Goal: Task Accomplishment & Management: Use online tool/utility

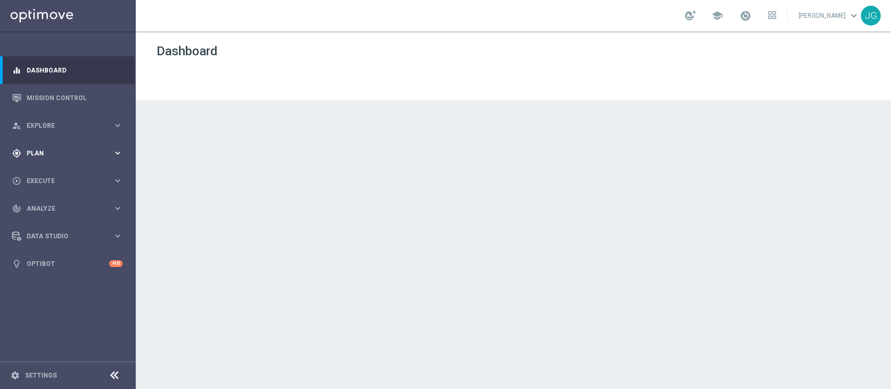
click at [79, 151] on span "Plan" at bounding box center [70, 153] width 86 height 6
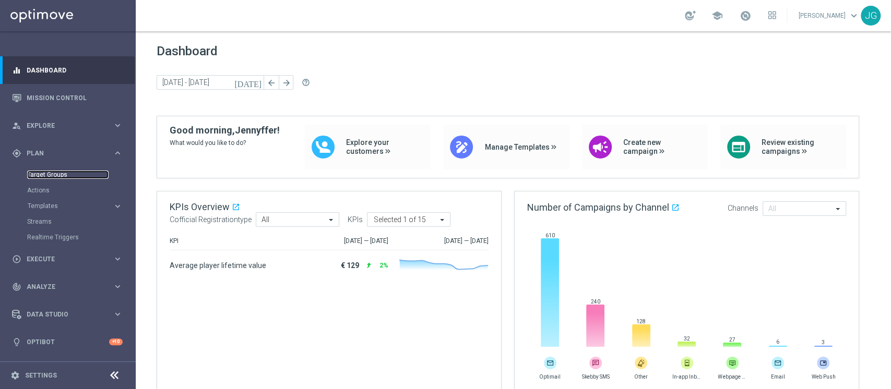
click at [67, 172] on link "Target Groups" at bounding box center [67, 175] width 81 height 8
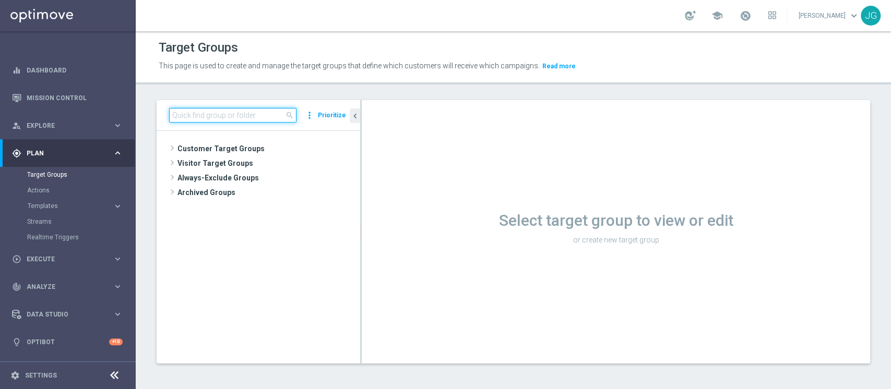
click at [218, 118] on input at bounding box center [232, 115] width 127 height 15
paste input "1^ PRODOTTO CASINO' - TOP 1.000 GGR CASINO' M08"
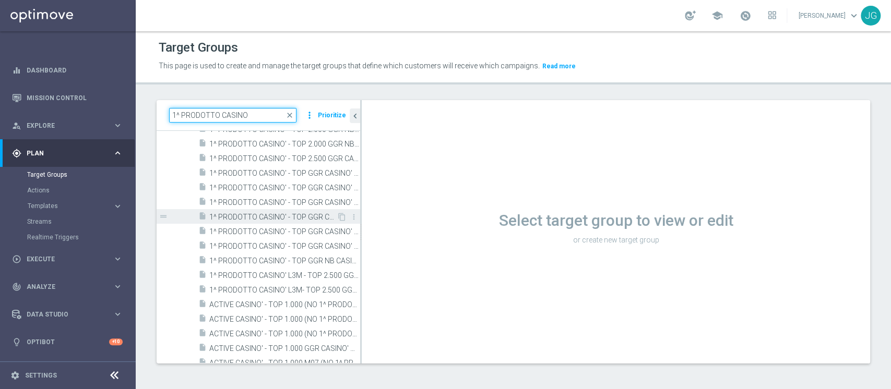
scroll to position [1398, 0]
drag, startPoint x: 272, startPoint y: 113, endPoint x: 28, endPoint y: 110, distance: 244.2
click at [28, 110] on main "equalizer Dashboard Mission Control" at bounding box center [445, 194] width 891 height 389
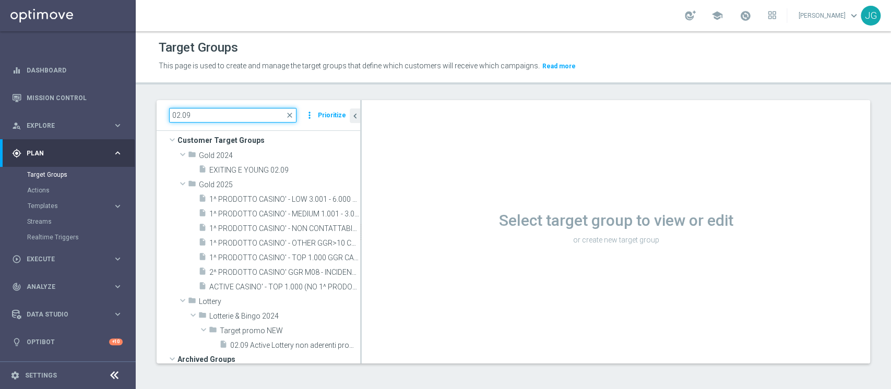
scroll to position [7, 0]
type input "02.09"
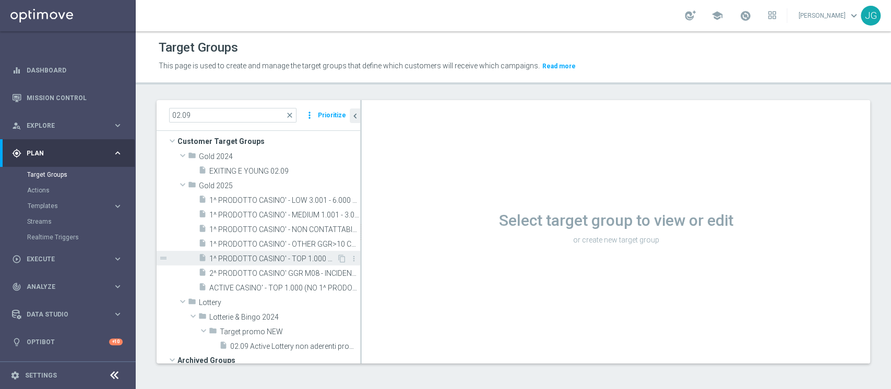
click at [293, 258] on span "1^ PRODOTTO CASINO' - TOP 1.000 GGR CASINO' M08 02.09" at bounding box center [272, 259] width 127 height 9
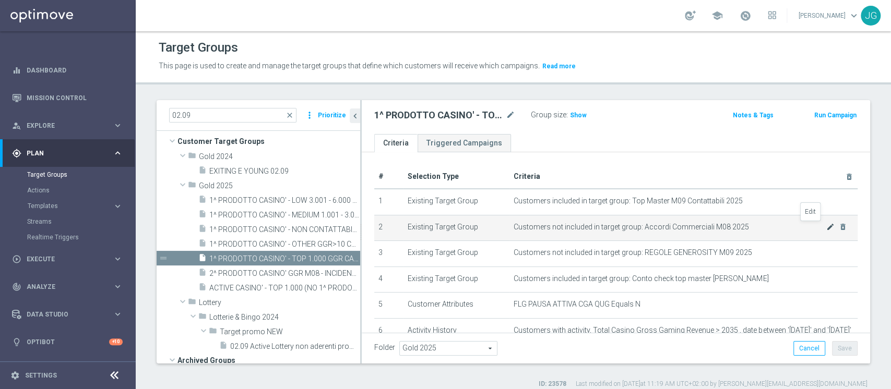
click at [826, 226] on icon "mode_edit" at bounding box center [830, 227] width 8 height 8
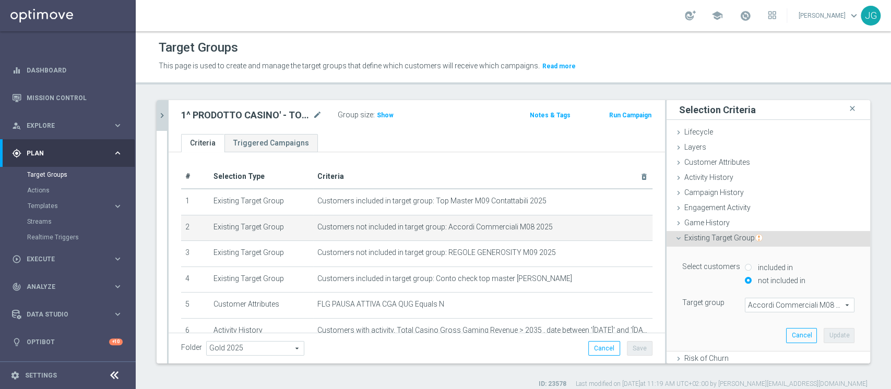
click at [165, 113] on icon "chevron_right" at bounding box center [162, 116] width 10 height 10
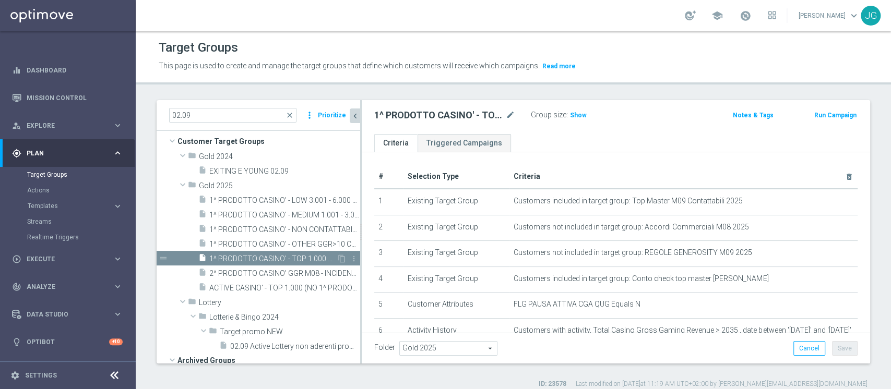
click at [269, 259] on span "1^ PRODOTTO CASINO' - TOP 1.000 GGR CASINO' M08 02.09" at bounding box center [272, 259] width 127 height 9
click at [338, 259] on icon "content_copy" at bounding box center [342, 259] width 8 height 8
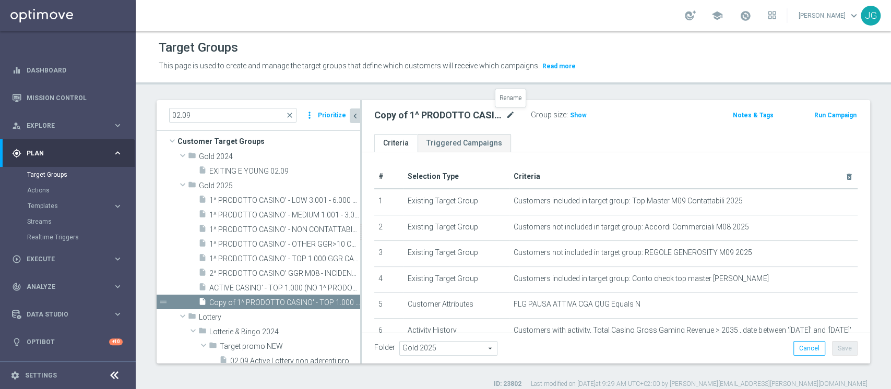
click at [510, 114] on icon "mode_edit" at bounding box center [510, 115] width 9 height 13
click at [398, 116] on input "Copy of 1^ PRODOTTO CASINO' - TOP 1.000 GGR CASINO' M08 02.09" at bounding box center [444, 116] width 141 height 15
type input "1^ PRODOTTO CASINO' - TOP 1.000 GGR CASINO' M08 09.09"
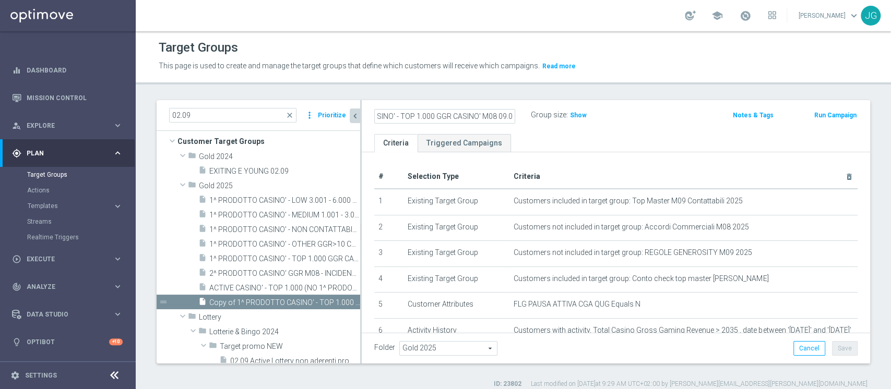
click at [640, 119] on div "1^ PRODOTTO CASINO' - TOP 1.000 GGR CASINO' M08 09.09 Group size : Show" at bounding box center [532, 116] width 332 height 16
click at [513, 117] on icon "mode_edit" at bounding box center [510, 115] width 9 height 13
click at [553, 149] on ul "Criteria Triggered Campaigns" at bounding box center [616, 143] width 508 height 18
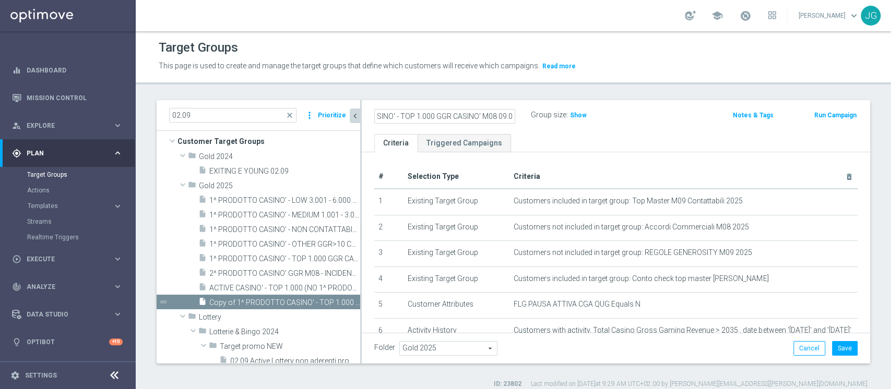
scroll to position [0, 0]
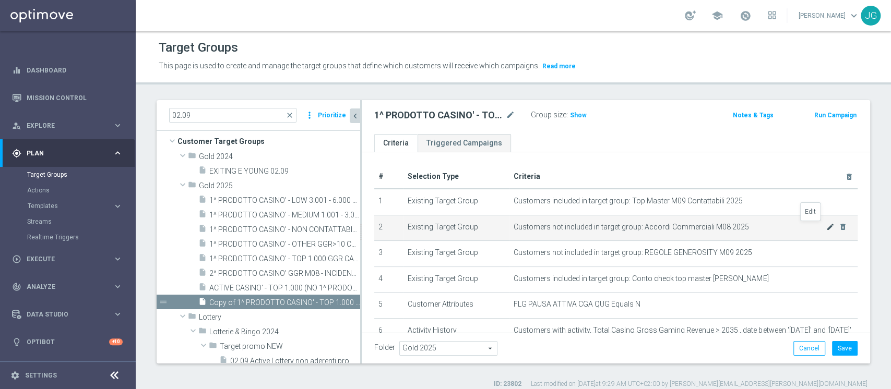
click at [826, 230] on icon "mode_edit" at bounding box center [830, 227] width 8 height 8
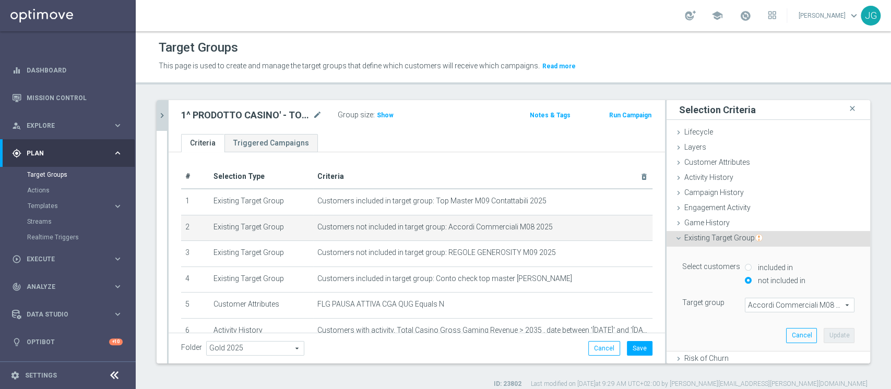
click at [755, 310] on span "Accordi Commerciali M08 2025" at bounding box center [799, 305] width 109 height 14
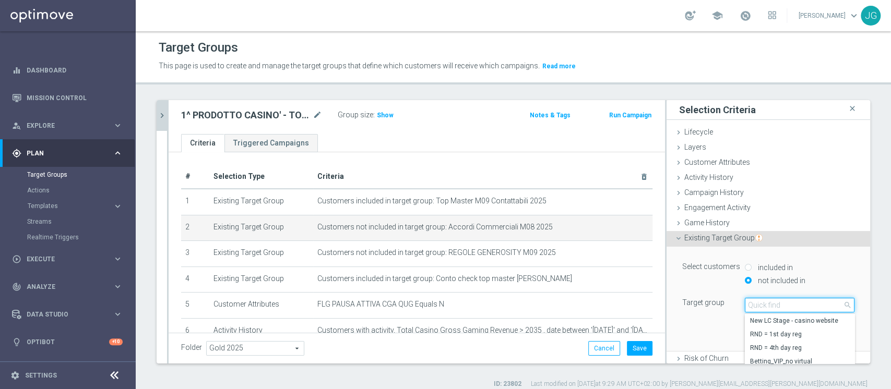
click at [755, 310] on input "search" at bounding box center [799, 305] width 110 height 15
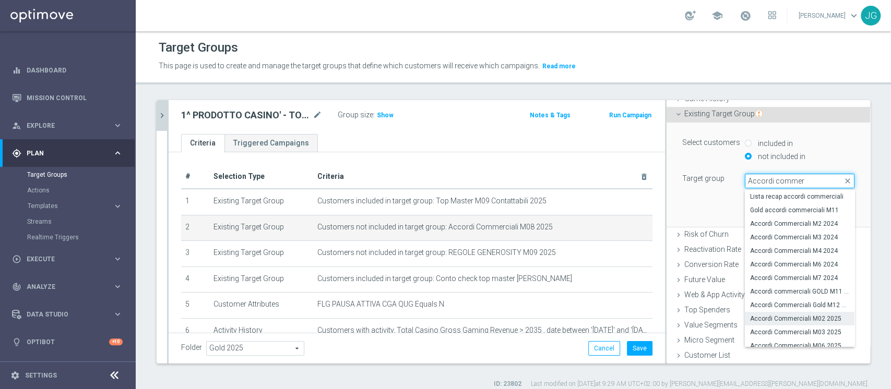
scroll to position [58, 0]
type input "Accordi commer"
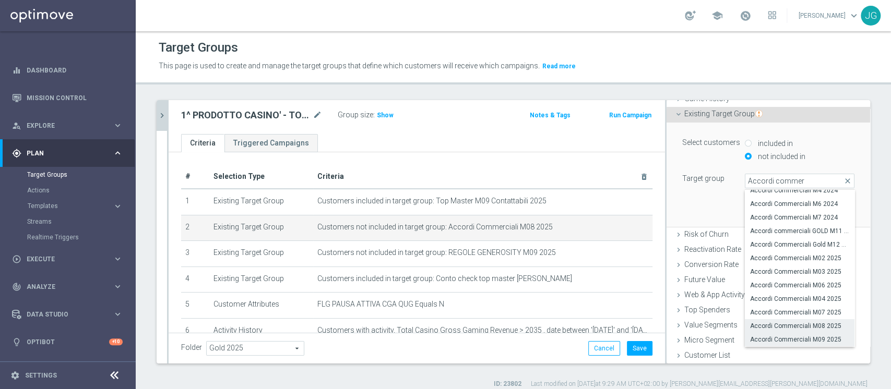
click at [770, 337] on span "Accordi Commerciali M09 2025" at bounding box center [799, 339] width 99 height 8
type input "Accordi Commerciali M09 2025"
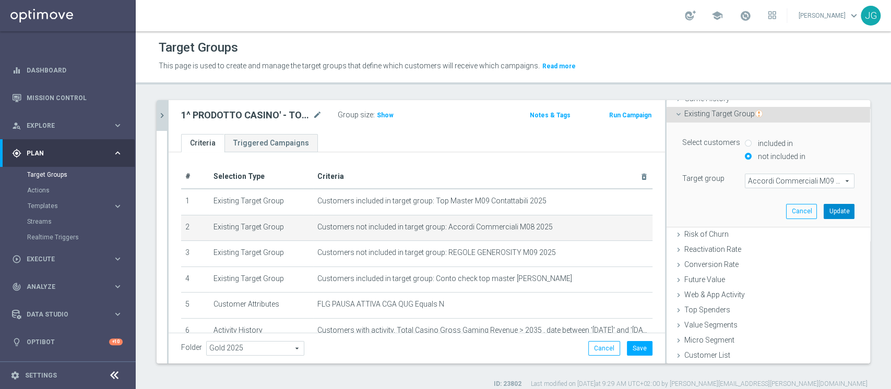
click at [823, 208] on button "Update" at bounding box center [838, 211] width 31 height 15
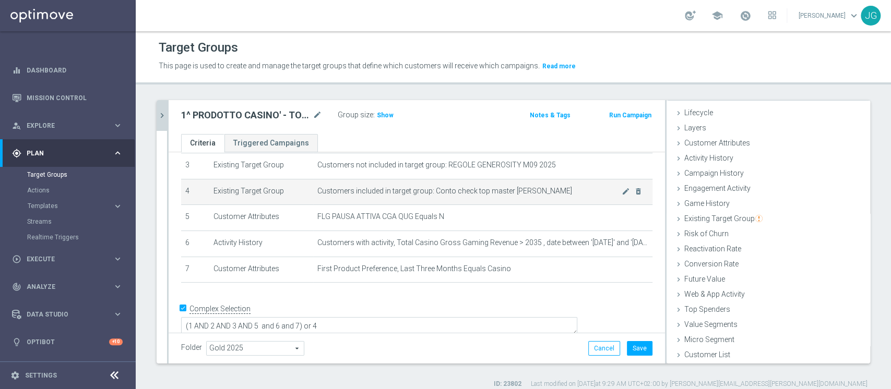
scroll to position [88, 0]
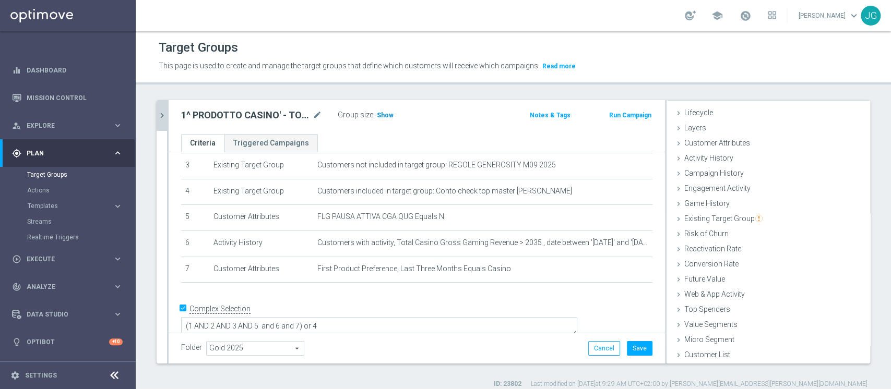
click at [380, 115] on span "Show" at bounding box center [385, 115] width 17 height 7
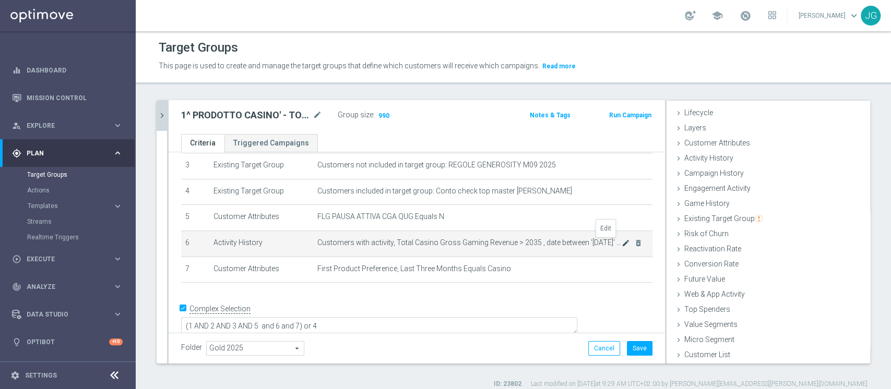
click at [621, 242] on icon "mode_edit" at bounding box center [625, 243] width 8 height 8
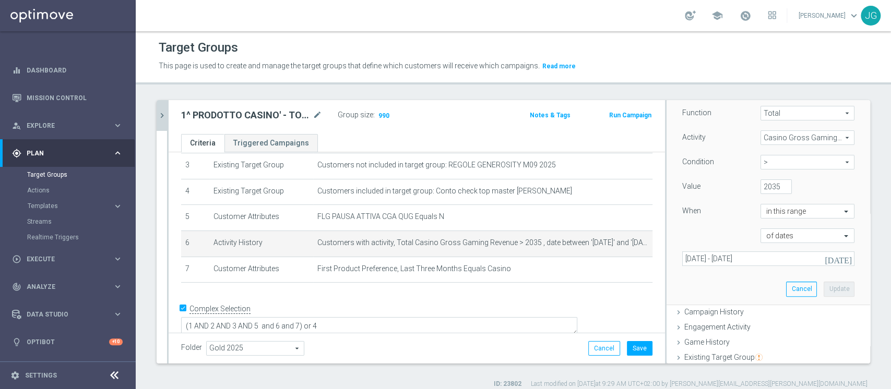
scroll to position [151, 0]
click at [760, 189] on input "2035" at bounding box center [775, 188] width 31 height 15
type input "2000"
click at [823, 287] on button "Update" at bounding box center [838, 290] width 31 height 15
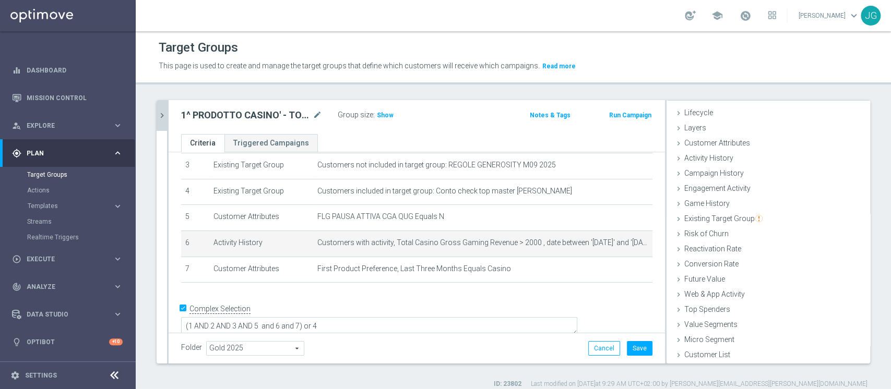
scroll to position [19, 0]
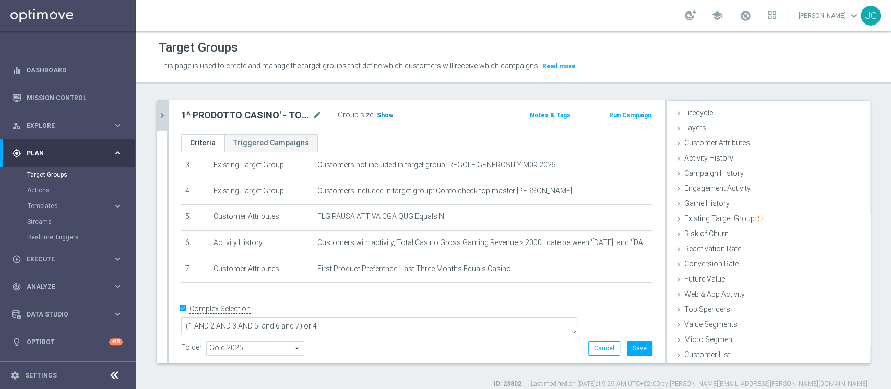
click at [381, 116] on span "Show" at bounding box center [385, 115] width 17 height 7
click at [627, 350] on button "Save" at bounding box center [640, 348] width 26 height 15
click at [157, 118] on button "chevron_right" at bounding box center [162, 115] width 10 height 31
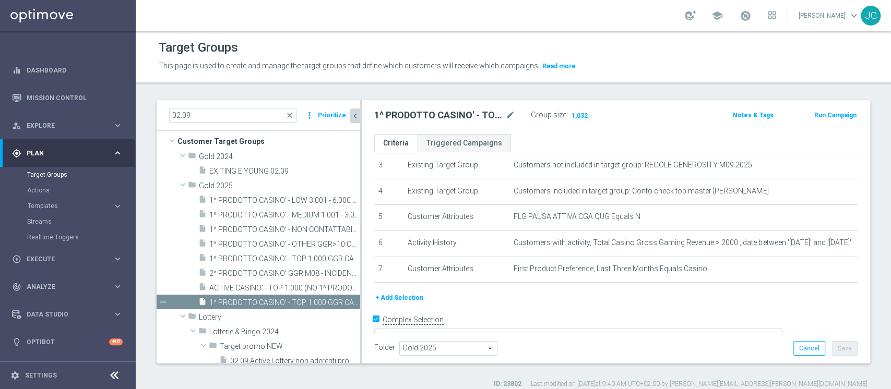
scroll to position [39, 0]
click at [222, 302] on span "1^ PRODOTTO CASINO' - TOP 1.000 GGR CASINO' M08 09.09" at bounding box center [272, 302] width 127 height 9
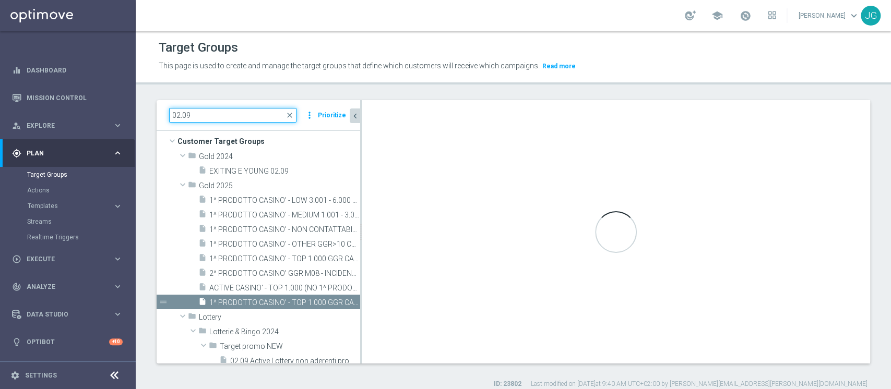
click at [221, 121] on input "02.09" at bounding box center [232, 115] width 127 height 15
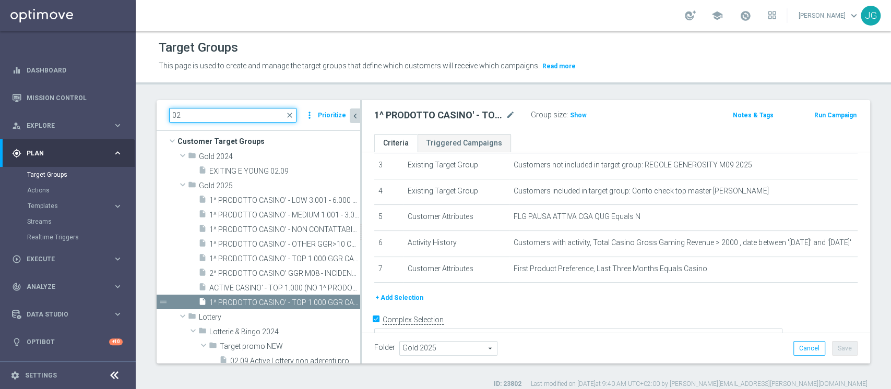
type input "0"
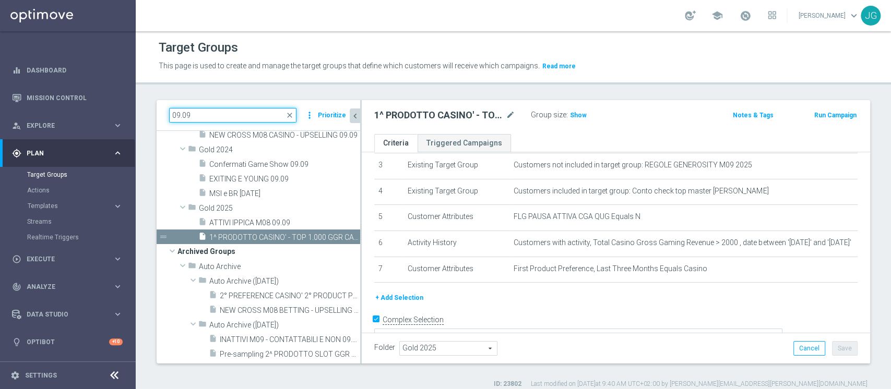
scroll to position [43, 0]
type input "09.09"
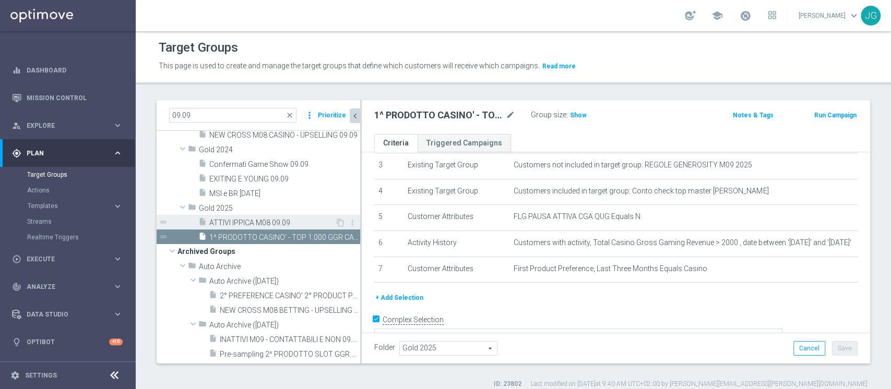
click at [250, 224] on span "ATTIVI IPPICA M08 09.09" at bounding box center [272, 223] width 126 height 9
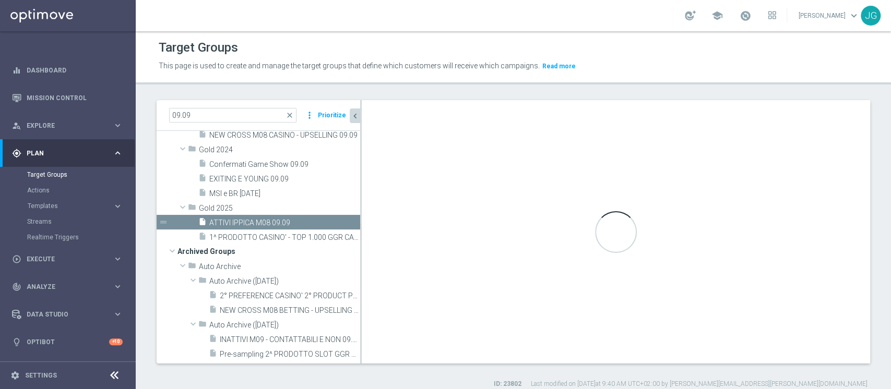
type textarea "(1 AND 2 AND 3 AND 4 and 5) OR 6"
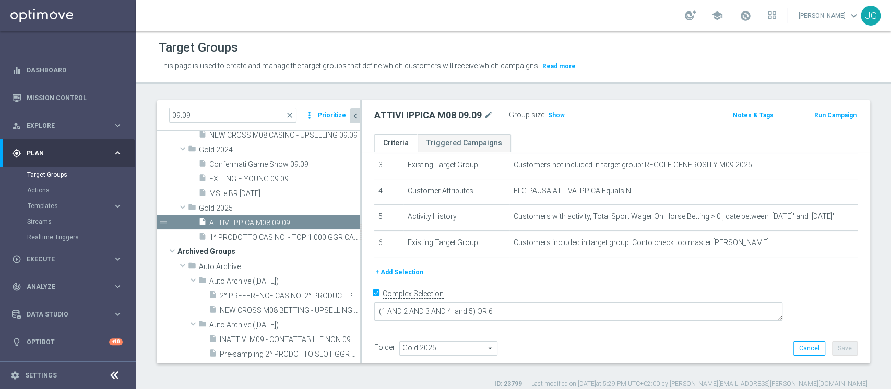
scroll to position [73, 0]
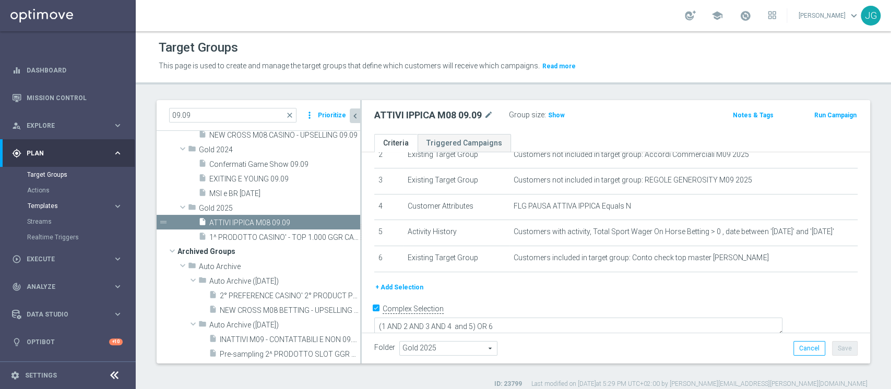
click at [50, 207] on span "Templates" at bounding box center [65, 206] width 75 height 6
click at [49, 210] on div "Templates keyboard_arrow_right Optimail OptiMobile In-App OptiMobile Push Optip…" at bounding box center [80, 255] width 107 height 106
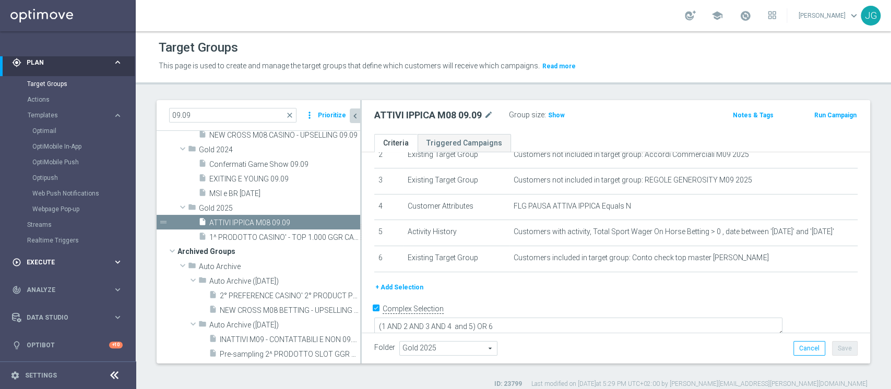
click at [58, 261] on span "Execute" at bounding box center [70, 262] width 86 height 6
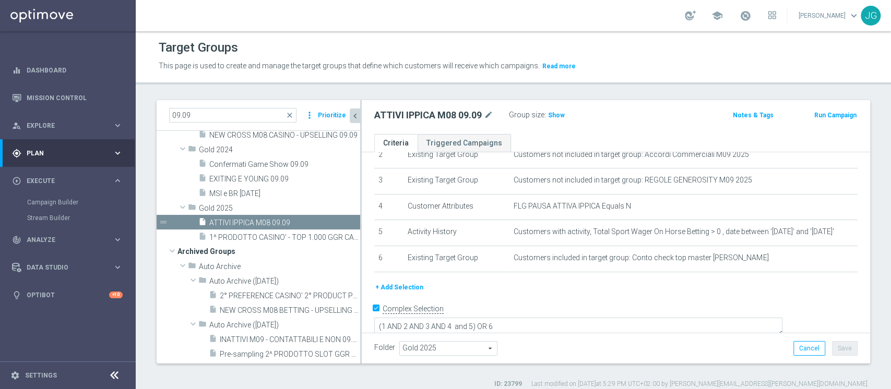
scroll to position [0, 0]
click at [67, 207] on div "Campaign Builder" at bounding box center [80, 203] width 107 height 16
click at [53, 198] on link "Campaign Builder" at bounding box center [67, 202] width 81 height 8
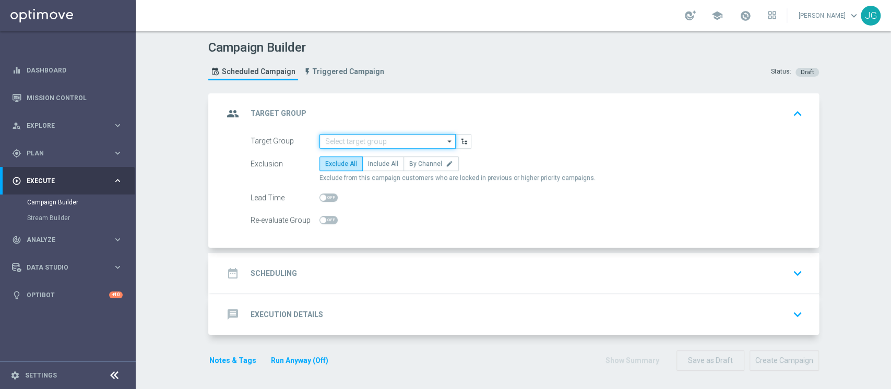
click at [378, 142] on input at bounding box center [387, 141] width 136 height 15
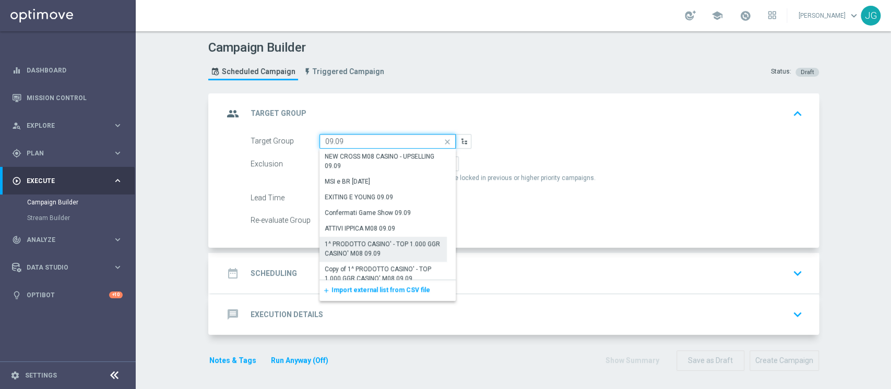
scroll to position [7, 0]
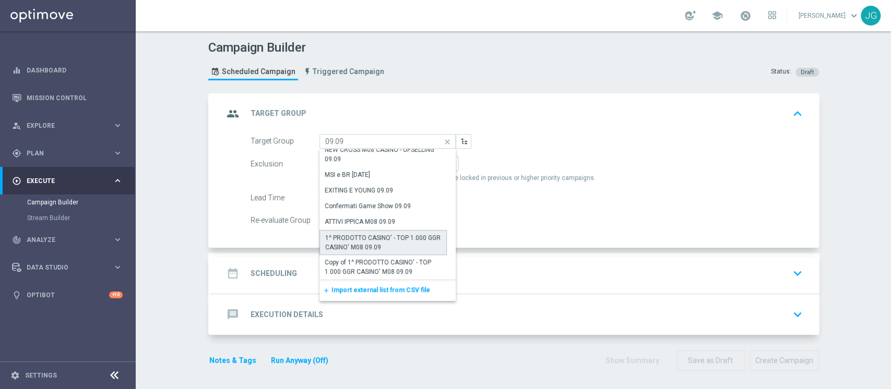
click at [374, 241] on div "1^ PRODOTTO CASINO' - TOP 1.000 GGR CASINO' M08 09.09" at bounding box center [383, 242] width 116 height 19
type input "1^ PRODOTTO CASINO' - TOP 1.000 GGR CASINO' M08 09.09"
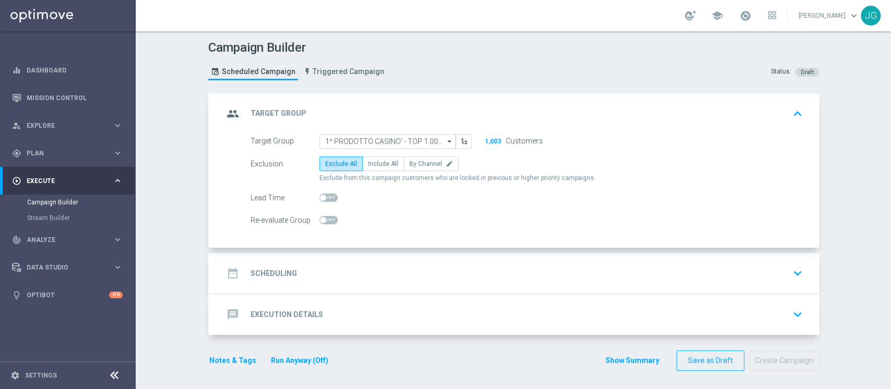
click at [412, 273] on div "date_range Scheduling keyboard_arrow_down" at bounding box center [514, 273] width 583 height 20
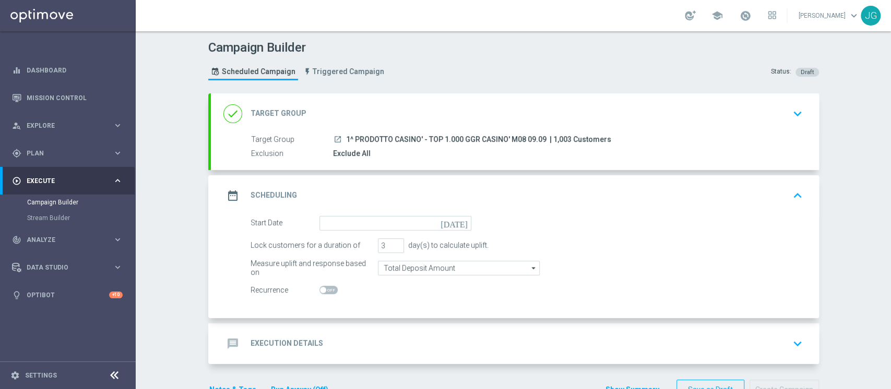
drag, startPoint x: 540, startPoint y: 139, endPoint x: 342, endPoint y: 136, distance: 198.3
click at [342, 136] on div "launch 1^ PRODOTTO CASINO' - TOP 1.000 GGR CASINO' M08 09.09 | 1,003 Customers" at bounding box center [565, 139] width 465 height 10
copy span "1^ PRODOTTO CASINO' - TOP 1.000 GGR CASINO' M08 09.09"
click at [438, 116] on div "done Target Group keyboard_arrow_down" at bounding box center [514, 114] width 583 height 20
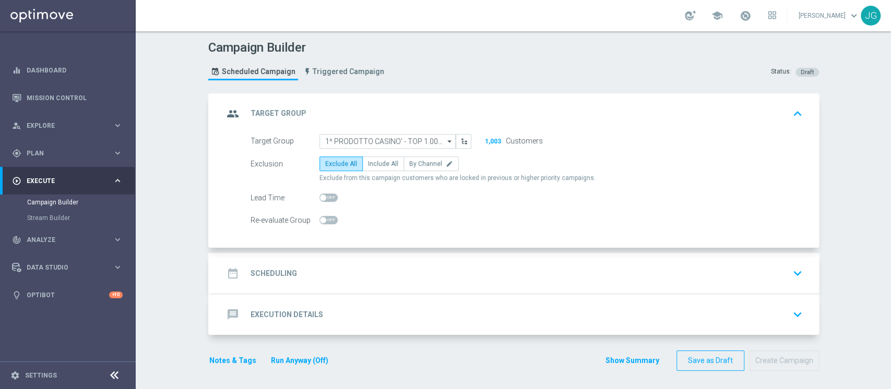
click at [429, 109] on div "group Target Group keyboard_arrow_up" at bounding box center [514, 114] width 583 height 20
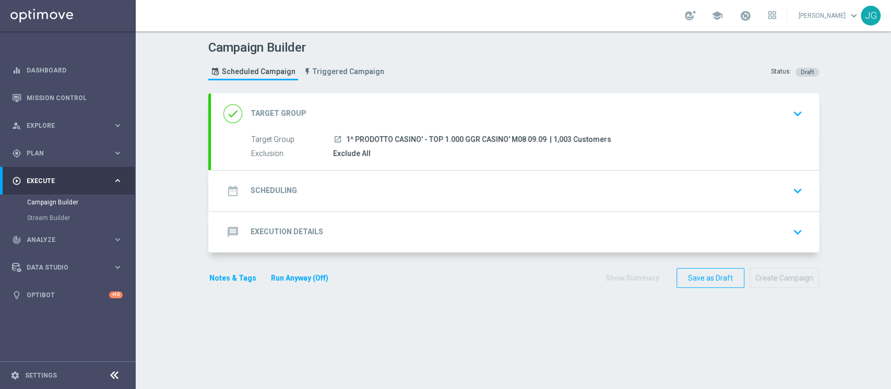
click at [380, 201] on div "date_range Scheduling keyboard_arrow_down" at bounding box center [515, 191] width 608 height 41
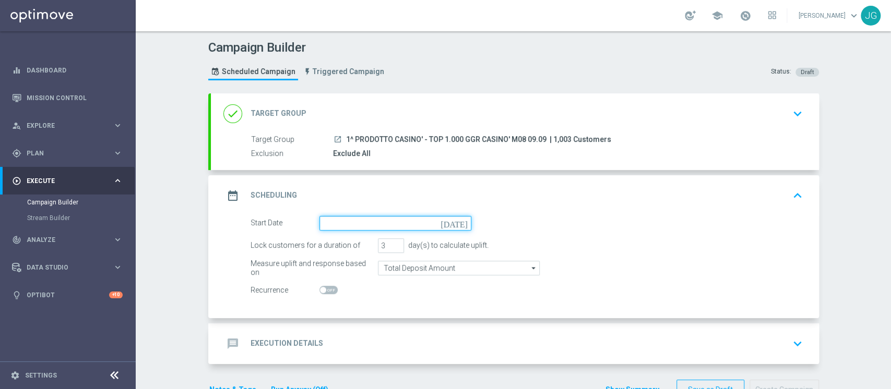
click at [388, 224] on input at bounding box center [395, 223] width 152 height 15
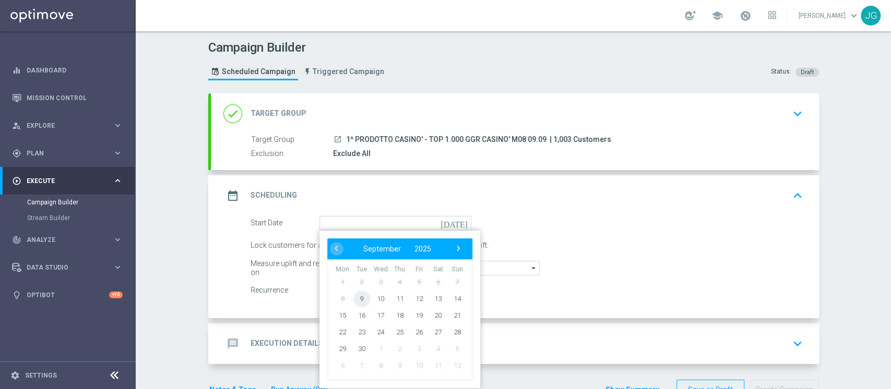
click at [355, 298] on span "9" at bounding box center [361, 298] width 17 height 17
type input "[DATE]"
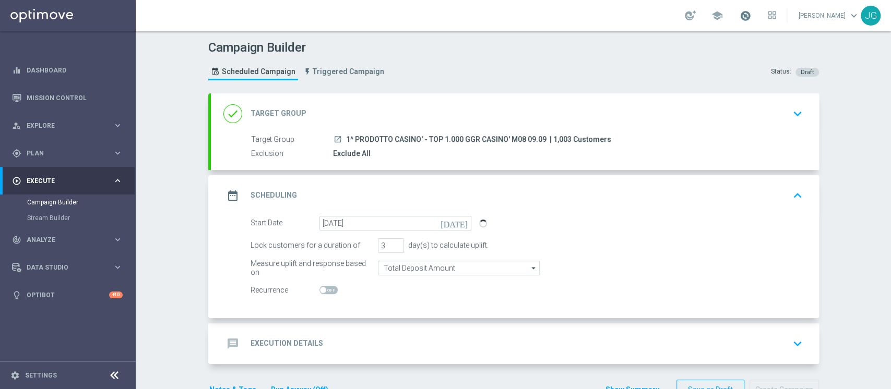
click at [739, 15] on span at bounding box center [744, 15] width 11 height 11
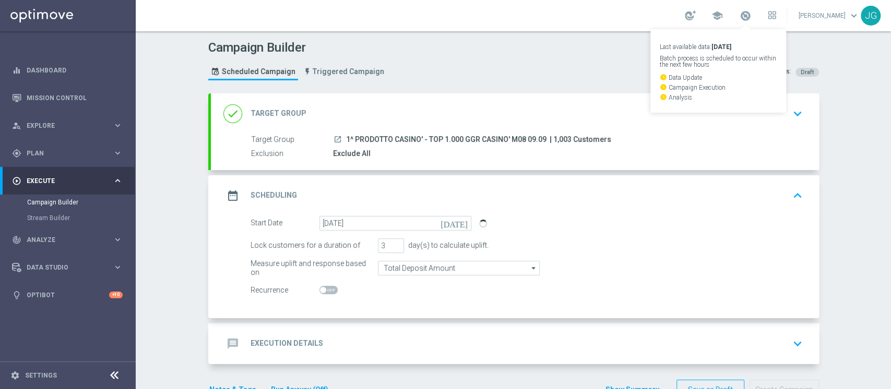
click at [425, 117] on div "done Target Group keyboard_arrow_down" at bounding box center [514, 114] width 583 height 20
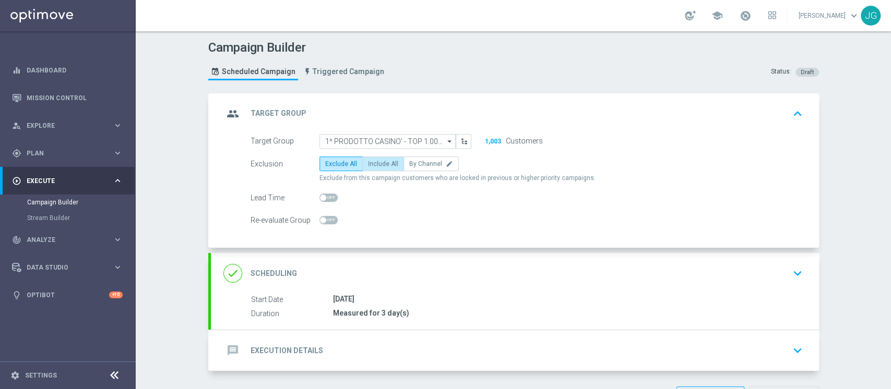
click at [368, 166] on span "Include All" at bounding box center [383, 163] width 30 height 7
click at [368, 166] on input "Include All" at bounding box center [371, 165] width 7 height 7
radio input "true"
click at [374, 353] on div "message Execution Details keyboard_arrow_down" at bounding box center [514, 351] width 583 height 20
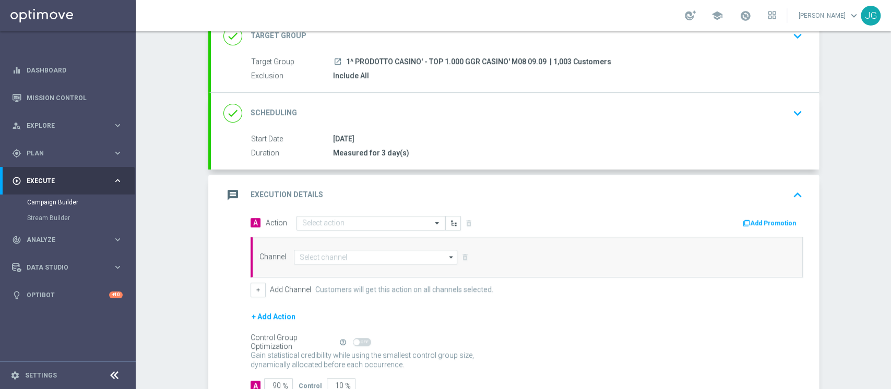
scroll to position [79, 0]
click at [376, 121] on div "done Scheduling keyboard_arrow_down" at bounding box center [515, 112] width 608 height 41
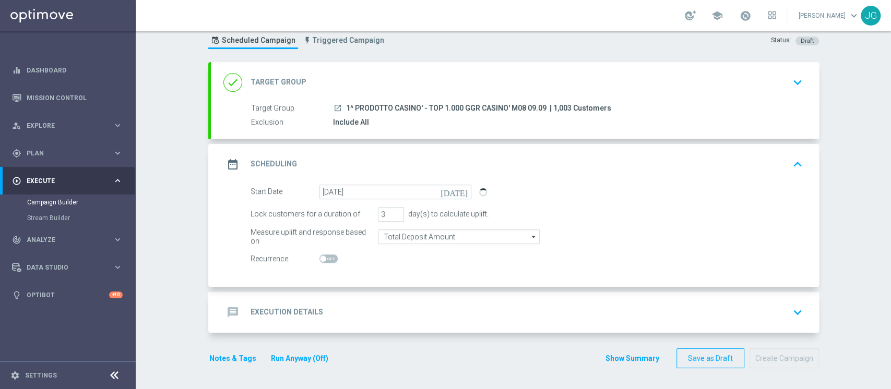
scroll to position [30, 0]
click at [372, 316] on div "message Execution Details keyboard_arrow_down" at bounding box center [514, 314] width 583 height 20
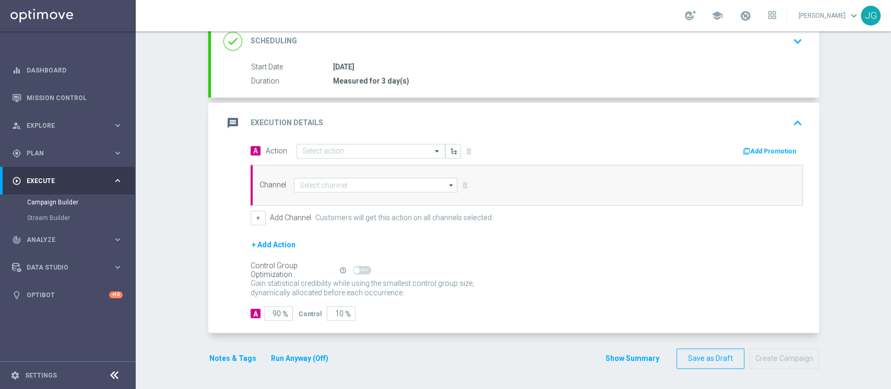
scroll to position [149, 0]
click at [351, 152] on input "text" at bounding box center [360, 152] width 116 height 9
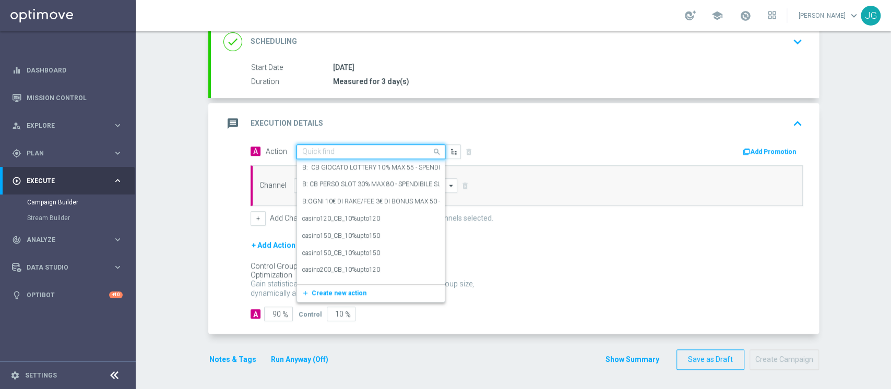
paste input "RICEVI 1 EURO OGNI 30 EURO DI GIOCATO SLOT FINO MAX 500 EURO - SPENDIBILE SLOT"
type input "RICEVI 1 EURO OGNI 30 EURO DI GIOCATO SLOT FINO MAX 500 EURO - SPENDIBILE SLOT"
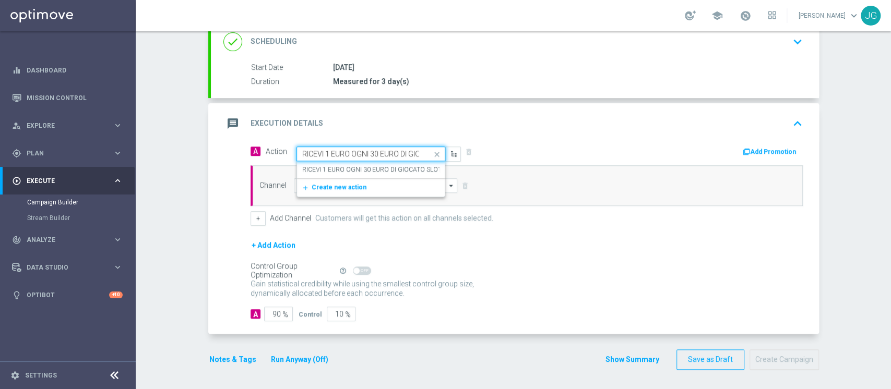
scroll to position [0, 173]
click at [327, 187] on span "Create new action" at bounding box center [338, 187] width 55 height 7
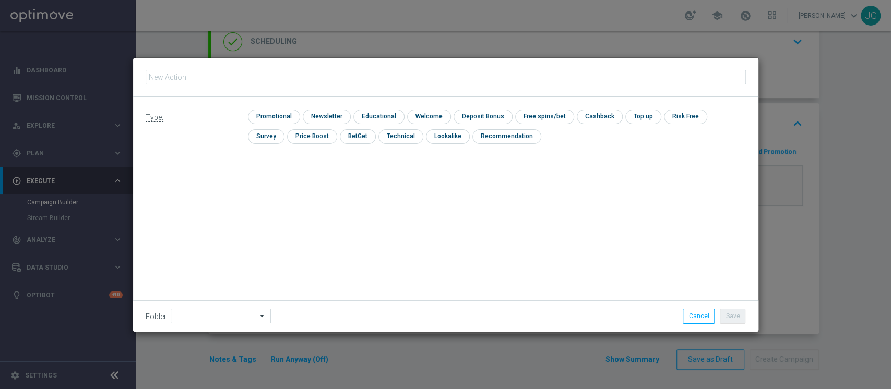
type input "RICEVI 1 EURO OGNI 30 EURO DI GIOCATO SLOT FINO MAX 500 EURO - SPENDIBILE SLOT"
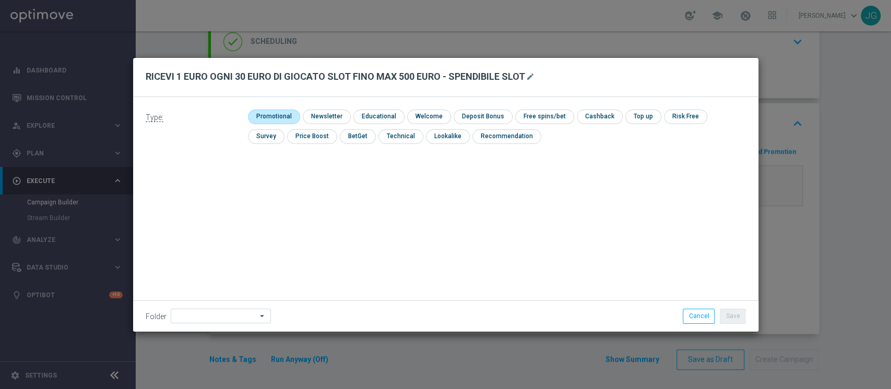
click at [274, 114] on input "checkbox" at bounding box center [273, 117] width 50 height 14
checkbox input "true"
click at [595, 117] on input "checkbox" at bounding box center [609, 117] width 44 height 14
checkbox input "true"
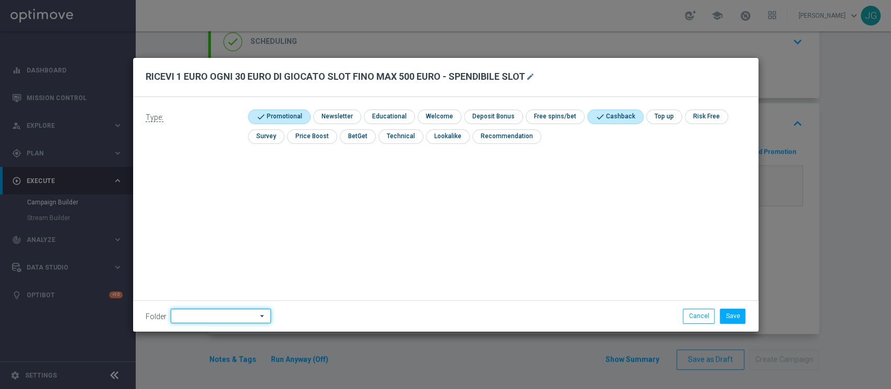
click at [225, 313] on input at bounding box center [221, 316] width 100 height 15
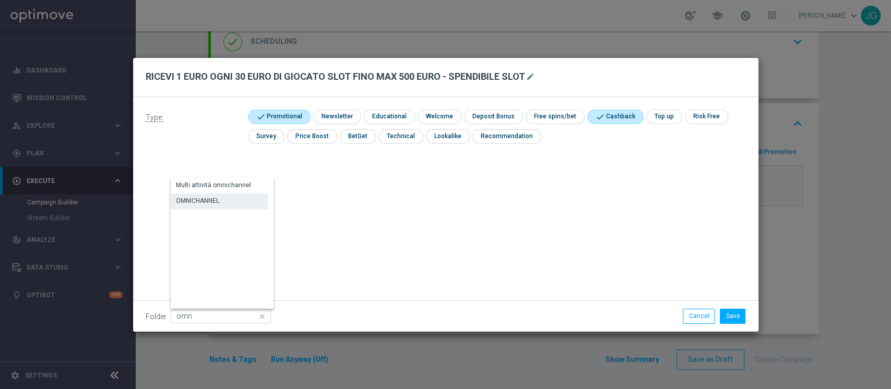
click at [214, 201] on div "OMNICHANNEL" at bounding box center [197, 200] width 43 height 9
type input "OMNICHANNEL"
click at [706, 319] on button "Cancel" at bounding box center [698, 316] width 32 height 15
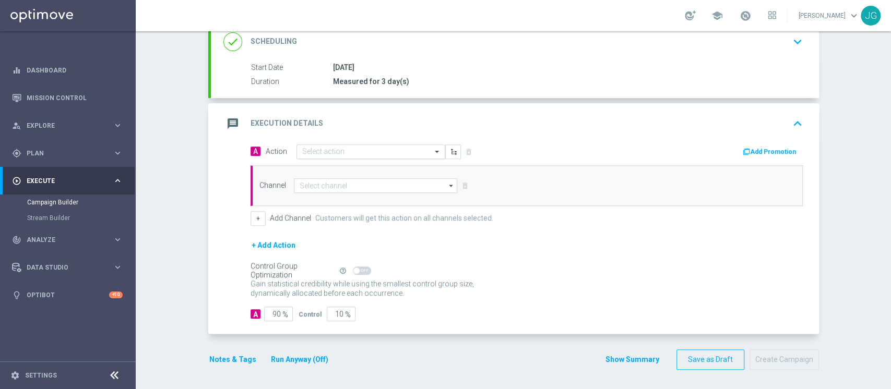
click at [362, 150] on input "text" at bounding box center [360, 152] width 116 height 9
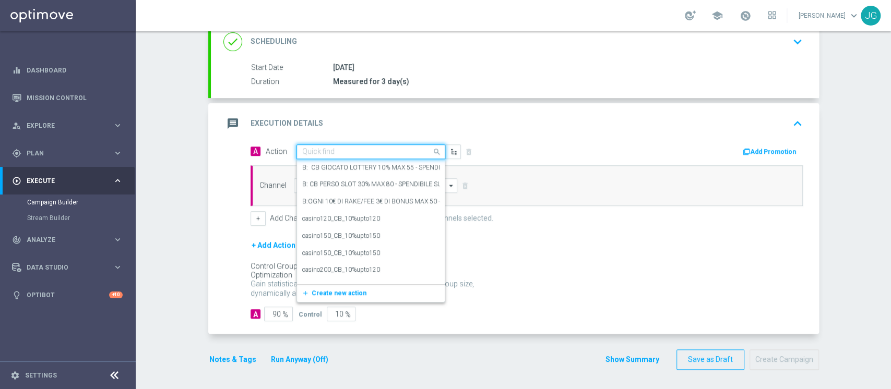
paste input "RICEVI 1 EURO OGNI 30 EURO DI GIOCATO SLOT FINO MAX 500 EURO - SPENDIBILE SLOT"
type input "RICEVI 1 EURO OGNI 30 EURO DI GIOCATO SLOT FINO MAX 500 EURO - SPENDIBILE SLOT"
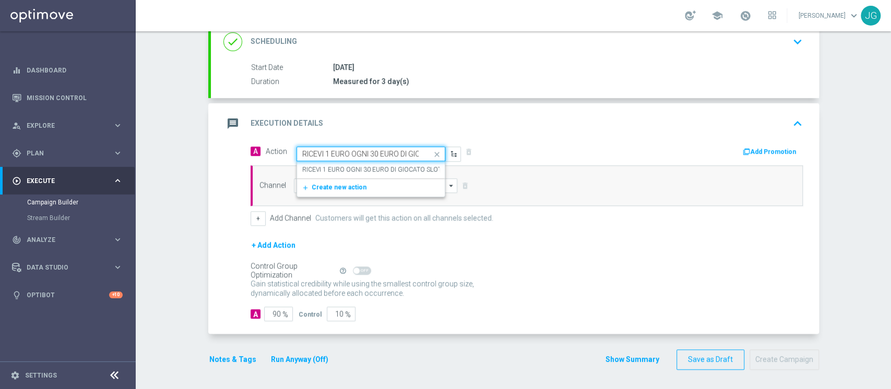
scroll to position [0, 173]
click at [350, 171] on label "RICEVI 1 EURO OGNI 30 EURO DI GIOCATO SLOT FINO MAX 500 EURO - SPENDIBILE SLOT" at bounding box center [430, 169] width 257 height 9
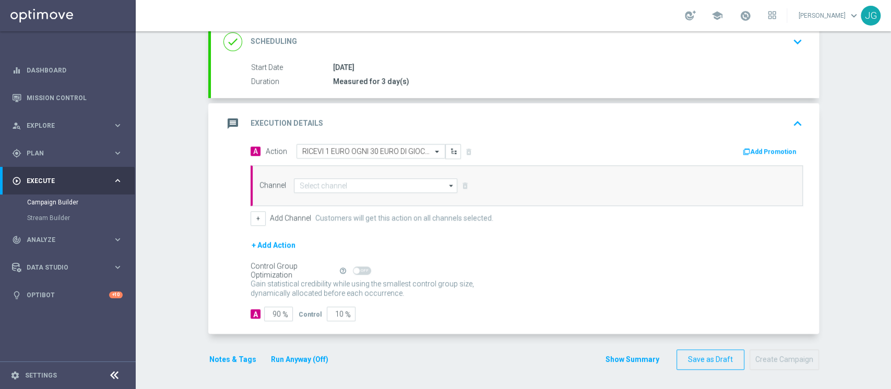
scroll to position [0, 0]
click at [760, 153] on button "Add Promotion" at bounding box center [770, 151] width 58 height 11
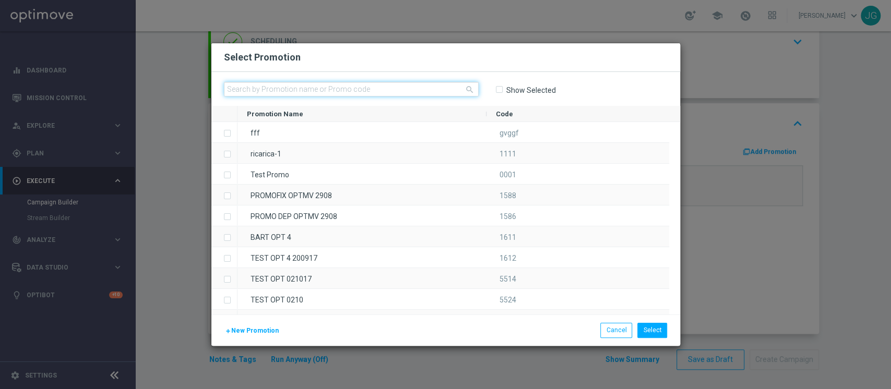
click at [383, 88] on input "text" at bounding box center [351, 89] width 255 height 15
paste input "INSTANTSLOT09-1"
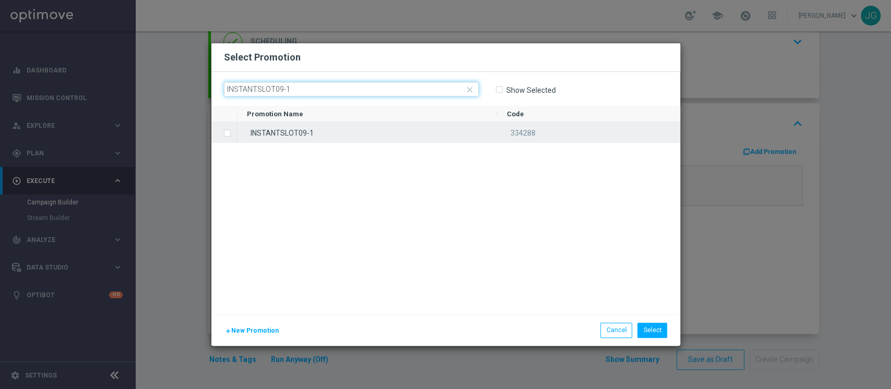
type input "INSTANTSLOT09-1"
click at [306, 127] on div "INSTANTSLOT09-1" at bounding box center [367, 132] width 260 height 20
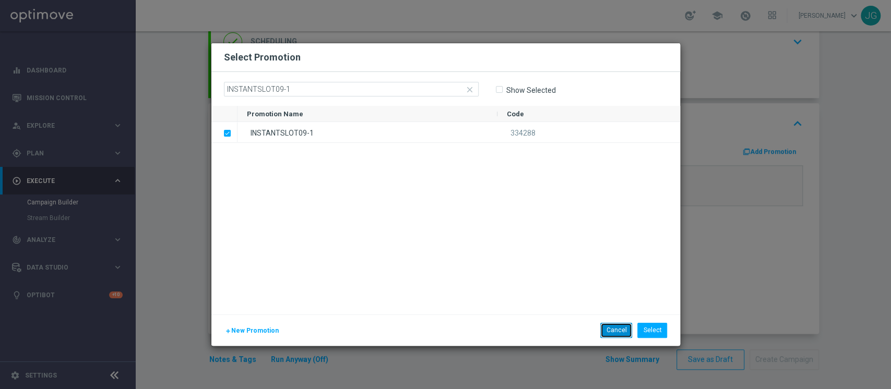
click at [618, 329] on button "Cancel" at bounding box center [616, 330] width 32 height 15
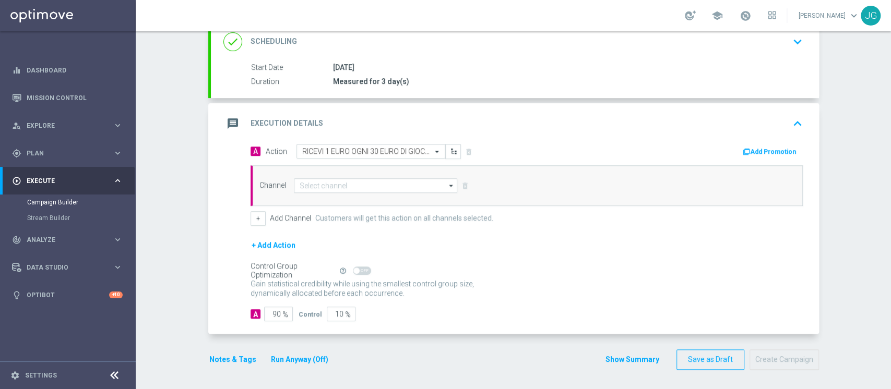
click at [763, 155] on button "Add Promotion" at bounding box center [770, 151] width 58 height 11
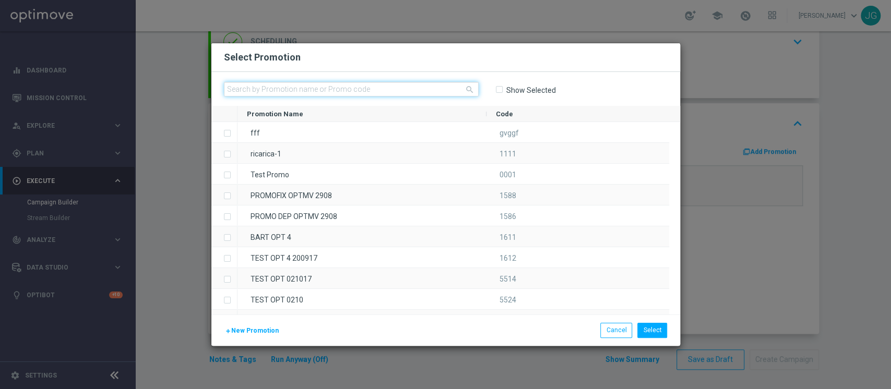
click at [395, 93] on input "text" at bounding box center [351, 89] width 255 height 15
paste input "INSTANTSLOT09-1"
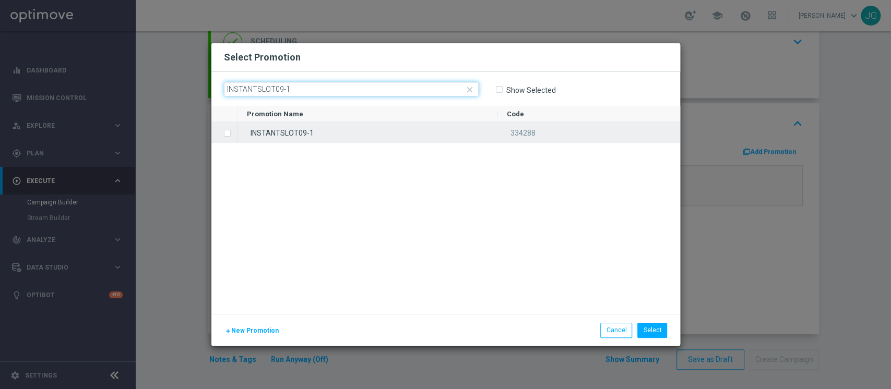
type input "INSTANTSLOT09-1"
click at [234, 135] on label "Press SPACE to select this row." at bounding box center [236, 133] width 4 height 9
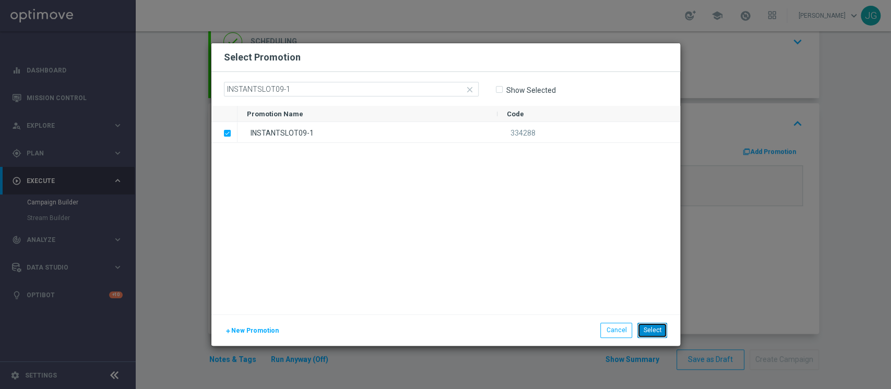
click at [653, 331] on button "Select" at bounding box center [652, 330] width 30 height 15
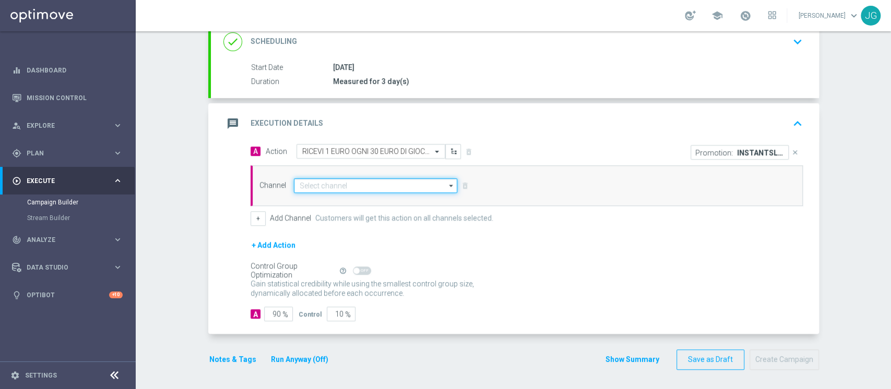
click at [387, 183] on input at bounding box center [376, 185] width 164 height 15
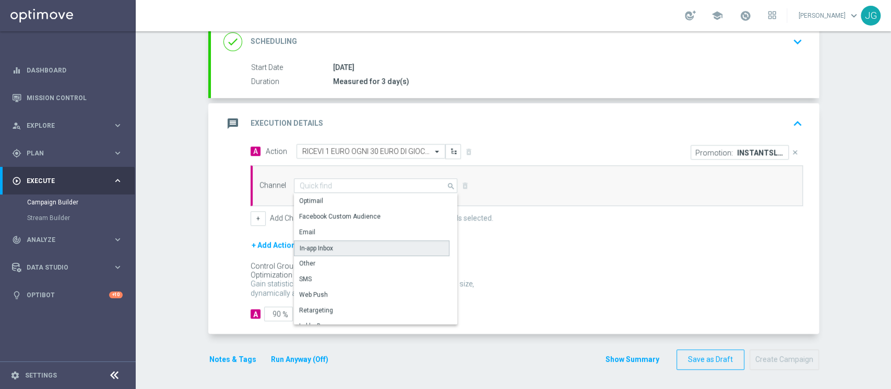
click at [352, 249] on div "In-app Inbox" at bounding box center [371, 249] width 155 height 16
type input "In-app Inbox"
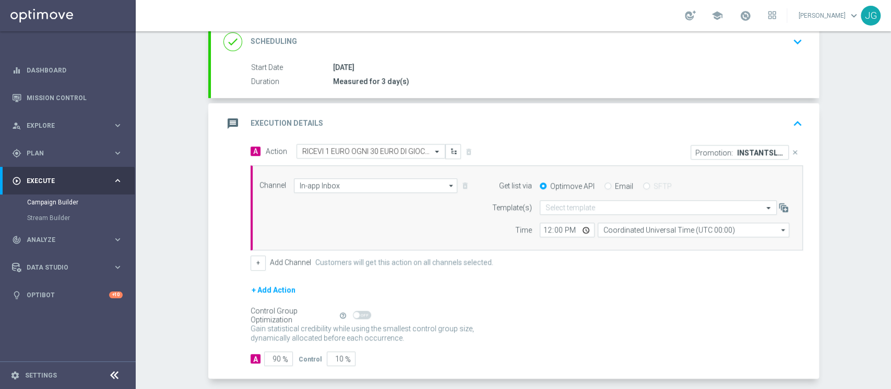
click at [604, 185] on input "Email" at bounding box center [607, 187] width 7 height 7
radio input "true"
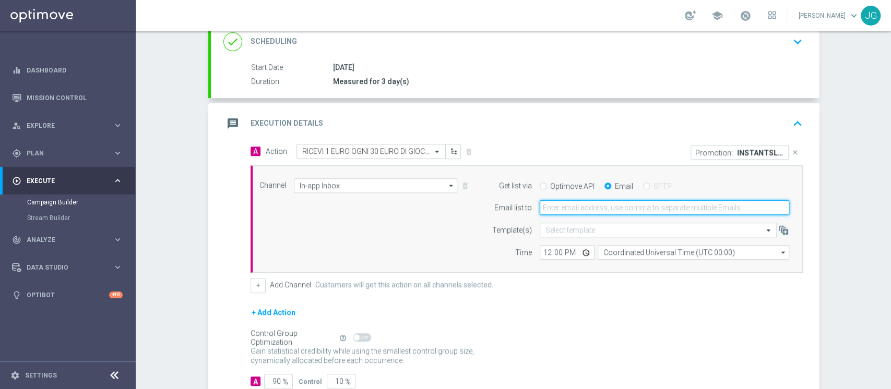
click at [572, 209] on input "email" at bounding box center [663, 207] width 249 height 15
type input "[PERSON_NAME][EMAIL_ADDRESS][PERSON_NAME][DOMAIN_NAME]"
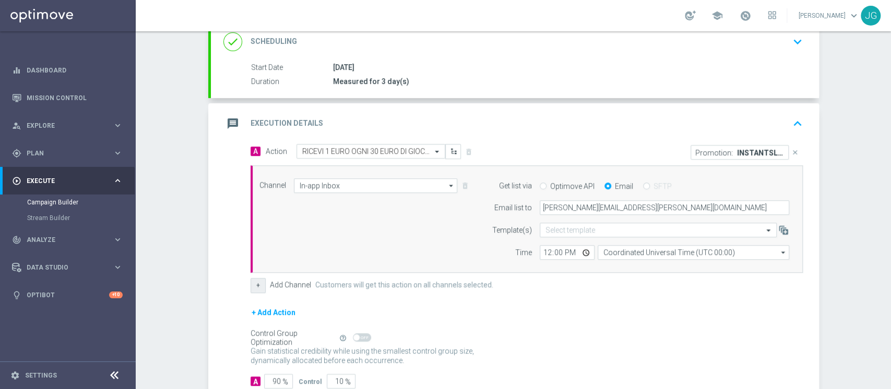
click at [250, 287] on button "+" at bounding box center [257, 285] width 15 height 15
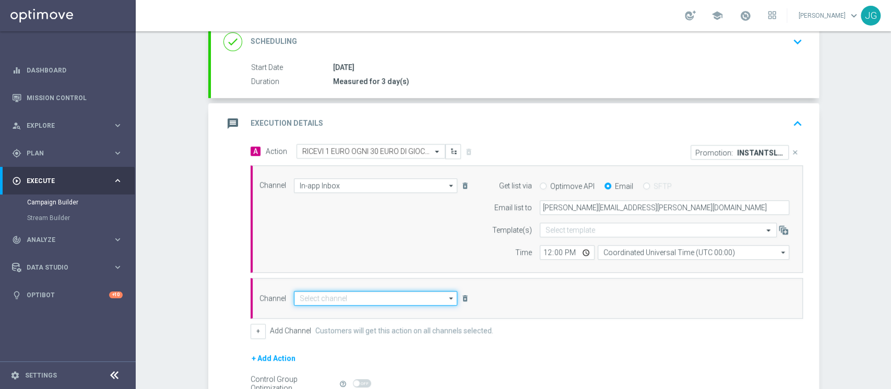
click at [342, 295] on input at bounding box center [376, 298] width 164 height 15
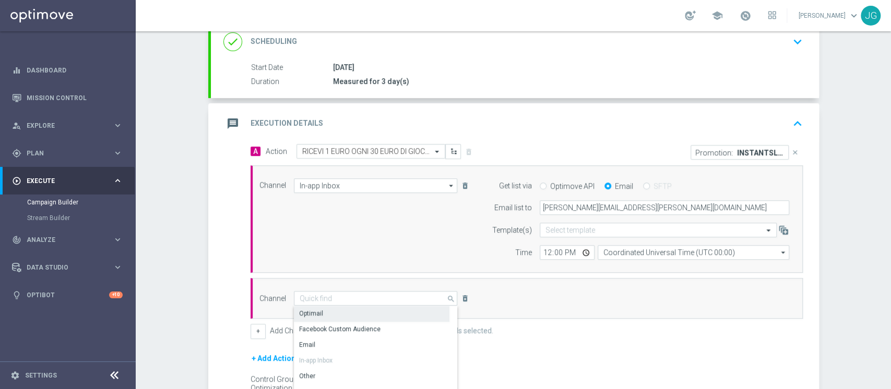
click at [351, 316] on div "Optimail" at bounding box center [371, 313] width 155 height 15
type input "Optimail"
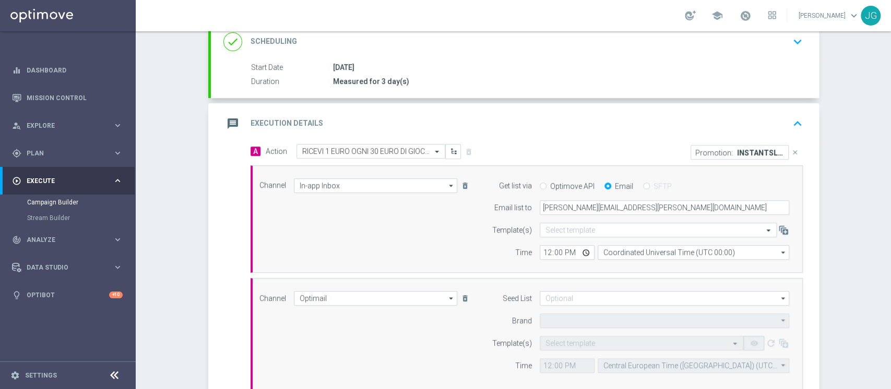
type input "Sisal Marketing"
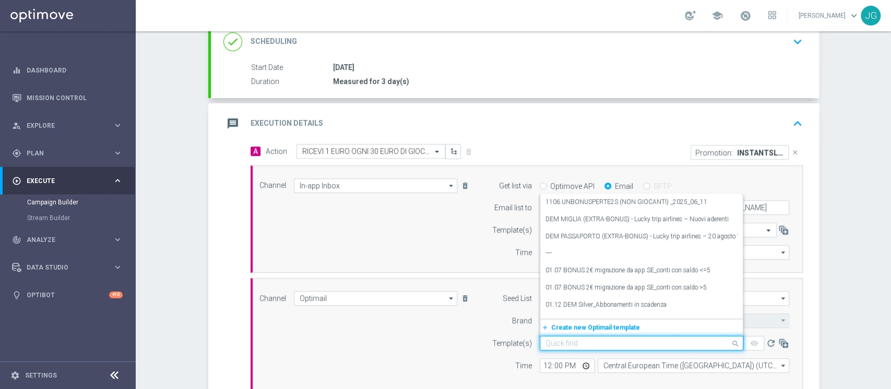
click at [586, 343] on input "text" at bounding box center [630, 343] width 171 height 9
click at [559, 342] on input "text" at bounding box center [630, 343] width 171 height 9
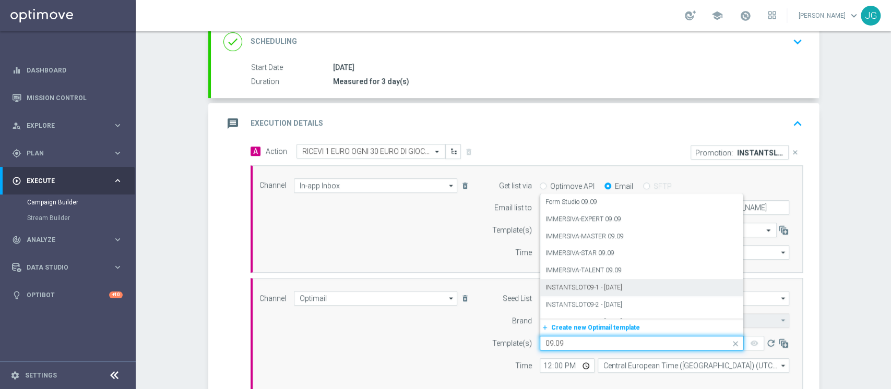
click at [594, 289] on label "INSTANTSLOT09-1 - [DATE]" at bounding box center [583, 287] width 77 height 9
type input "09.09"
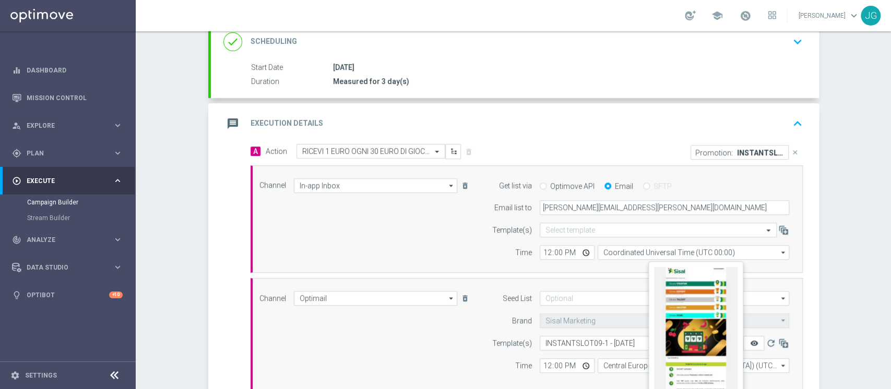
click at [749, 345] on icon "remove_red_eye" at bounding box center [753, 343] width 8 height 8
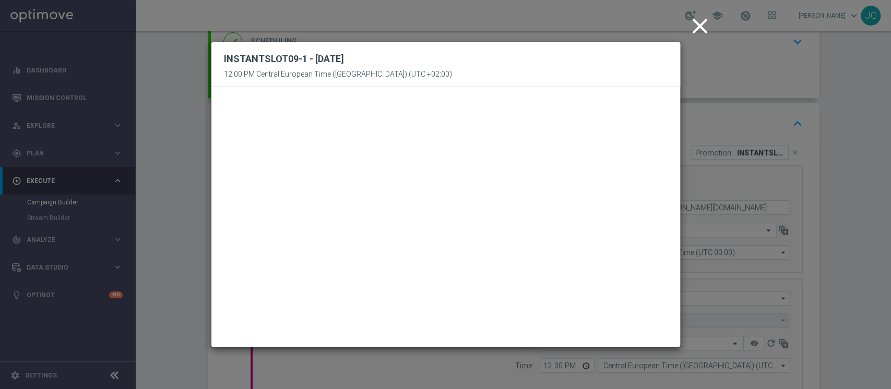
click at [696, 27] on icon "close" at bounding box center [700, 26] width 26 height 26
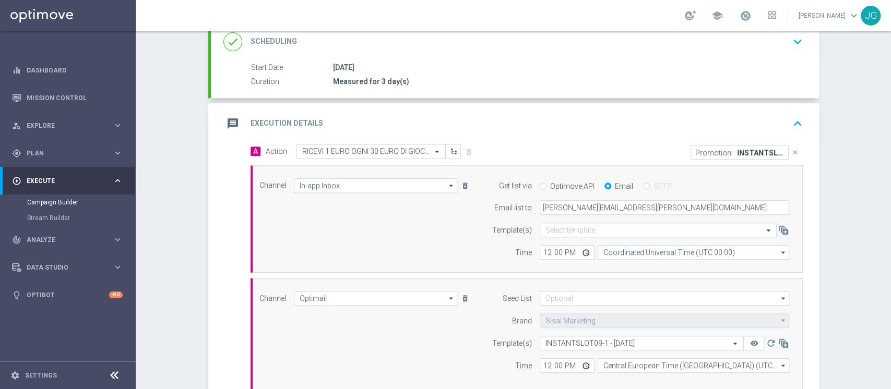
click at [542, 119] on div "message Execution Details keyboard_arrow_up" at bounding box center [514, 124] width 583 height 20
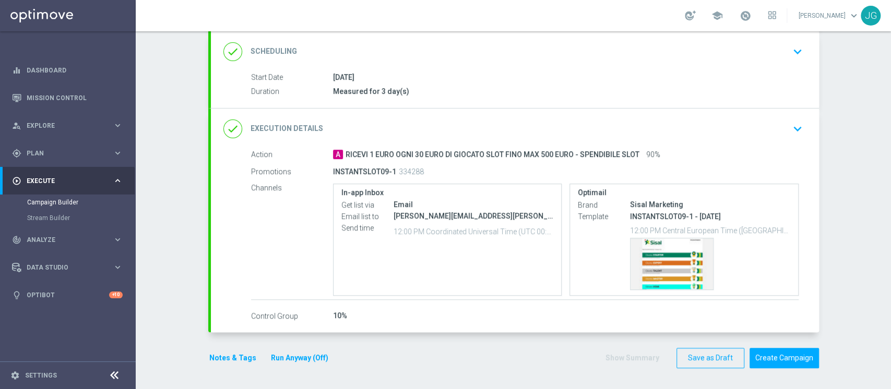
scroll to position [138, 0]
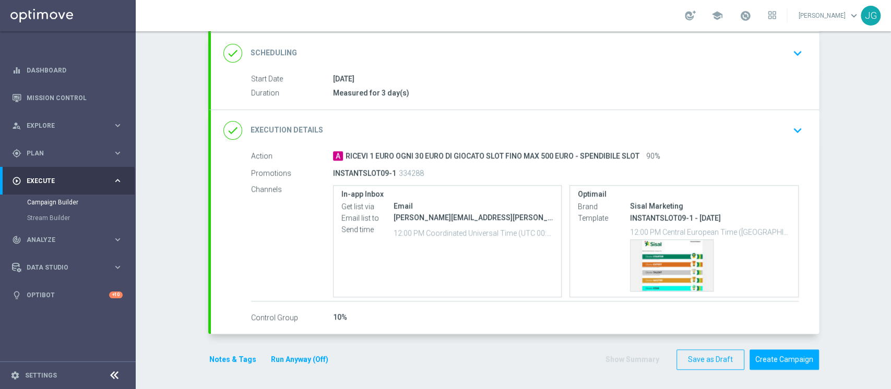
click at [483, 125] on div "done Execution Details keyboard_arrow_down" at bounding box center [514, 131] width 583 height 20
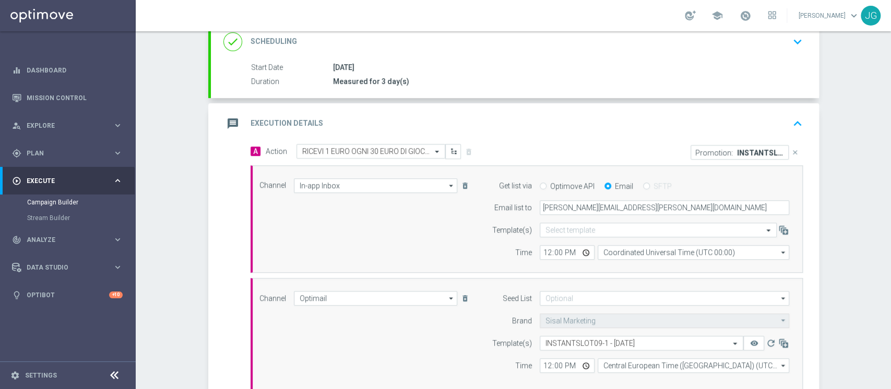
scroll to position [338, 0]
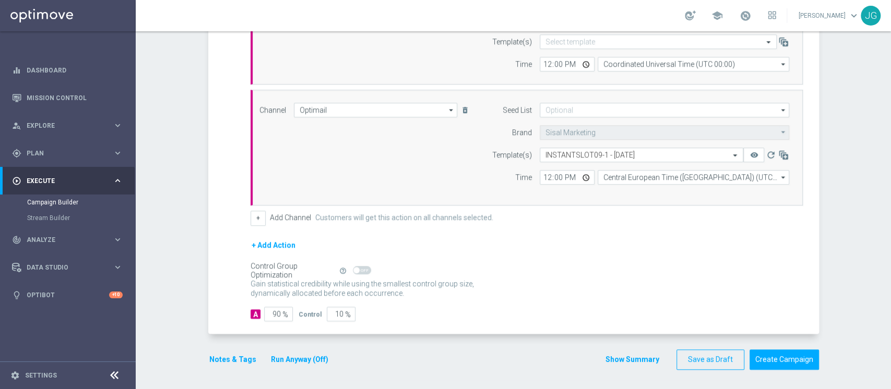
click at [233, 358] on button "Notes & Tags" at bounding box center [232, 359] width 49 height 13
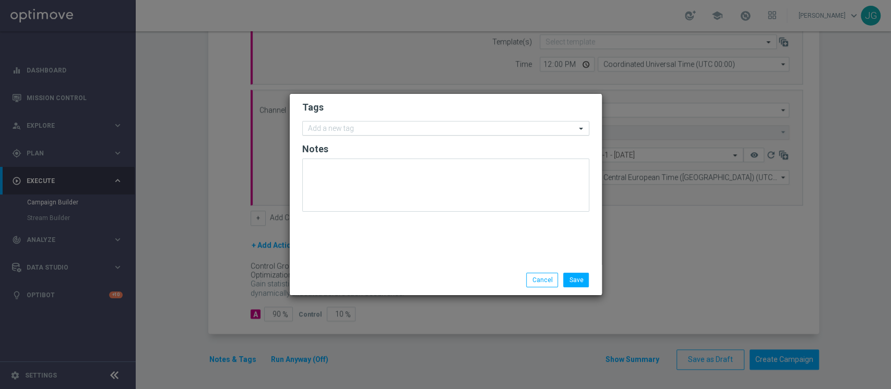
click at [345, 125] on input "text" at bounding box center [442, 129] width 268 height 9
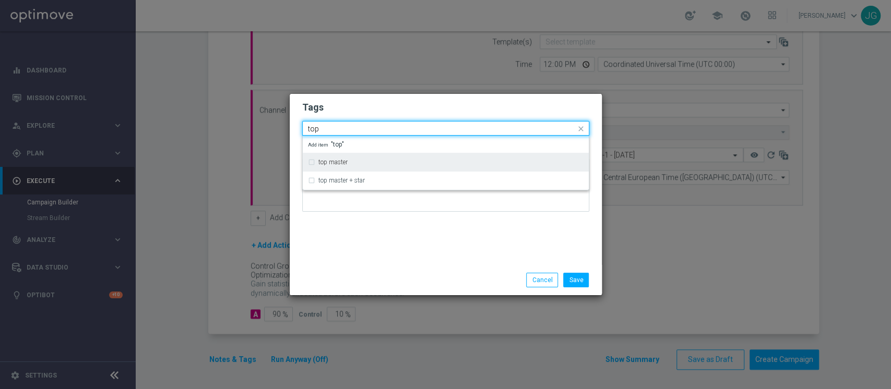
click at [332, 162] on label "top master" at bounding box center [332, 162] width 29 height 6
type input "top"
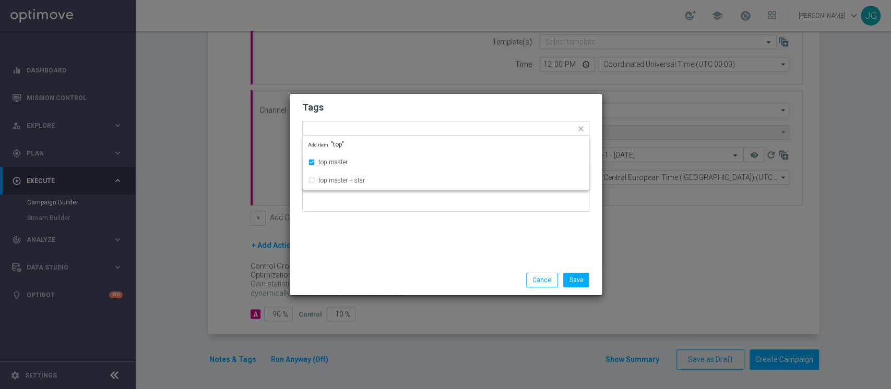
click at [403, 275] on div "Save Cancel" at bounding box center [496, 280] width 202 height 15
click at [391, 134] on div at bounding box center [467, 130] width 216 height 10
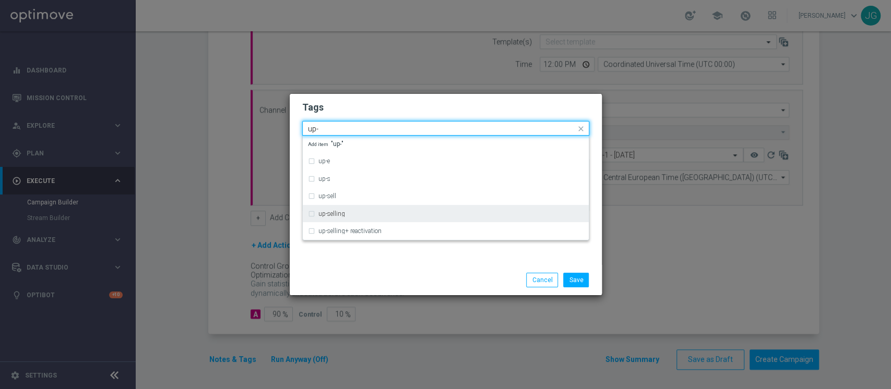
click at [347, 215] on div "up-selling" at bounding box center [450, 214] width 265 height 6
type input "up-"
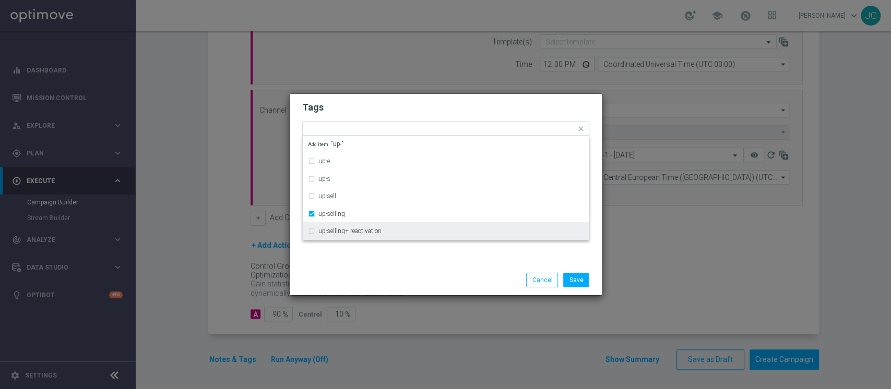
click at [376, 278] on div "Save Cancel" at bounding box center [445, 280] width 303 height 15
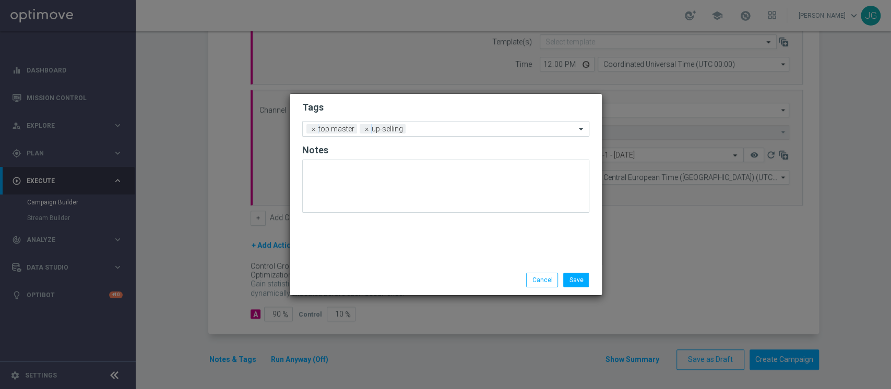
click at [430, 130] on input "text" at bounding box center [493, 129] width 166 height 9
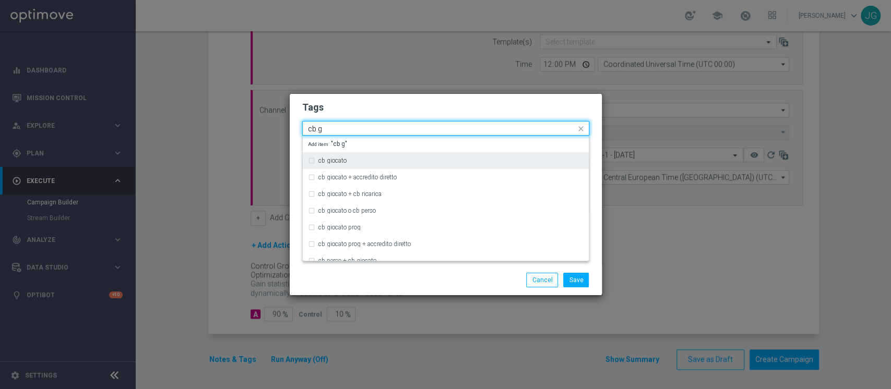
click at [371, 158] on div "cb giocato" at bounding box center [450, 161] width 265 height 6
type input "cb g"
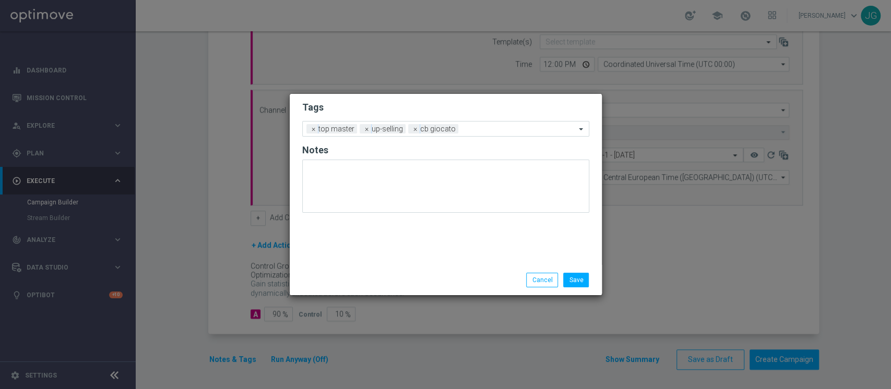
click at [445, 277] on div "Save Cancel" at bounding box center [496, 280] width 202 height 15
click at [485, 130] on input "text" at bounding box center [518, 129] width 113 height 9
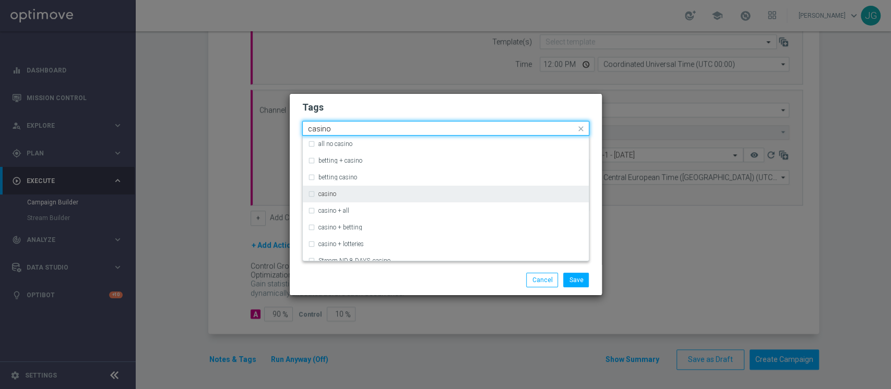
click at [330, 191] on label "casino" at bounding box center [327, 194] width 18 height 6
type input "casino"
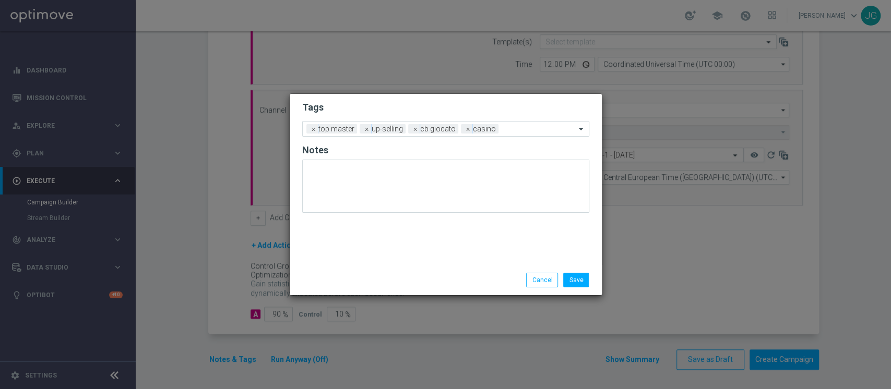
click at [382, 273] on div "Save Cancel" at bounding box center [445, 280] width 303 height 15
click at [522, 130] on input "text" at bounding box center [538, 129] width 73 height 9
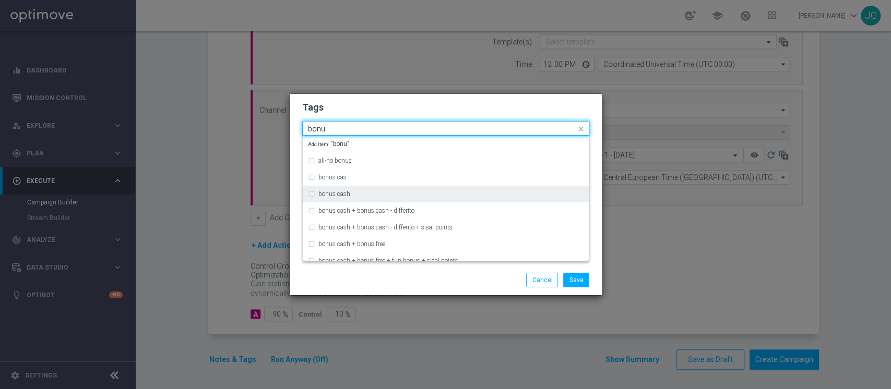
click at [390, 192] on div "bonus cash" at bounding box center [450, 194] width 265 height 6
type input "bonu"
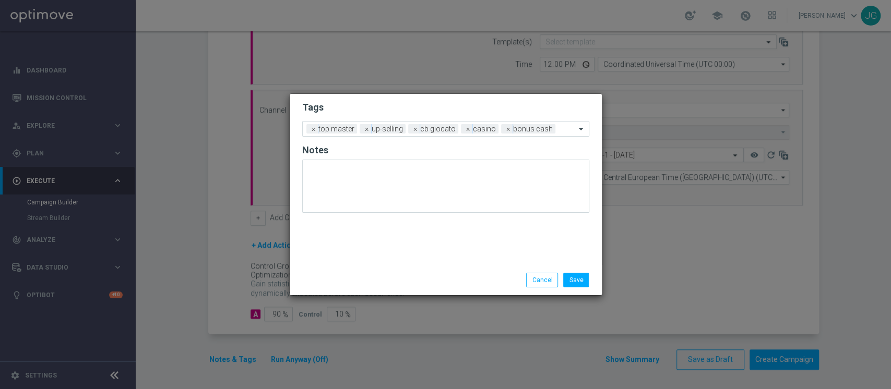
click at [449, 284] on div "Save Cancel" at bounding box center [496, 280] width 202 height 15
click at [574, 282] on button "Save" at bounding box center [576, 280] width 26 height 15
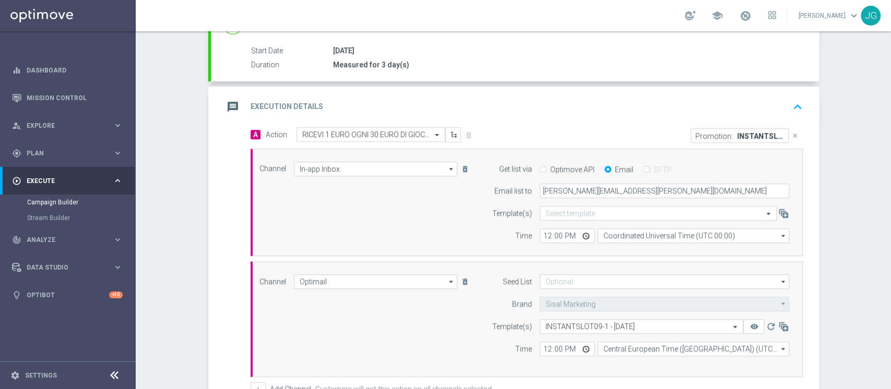
click at [536, 101] on div "message Execution Details keyboard_arrow_up" at bounding box center [514, 107] width 583 height 20
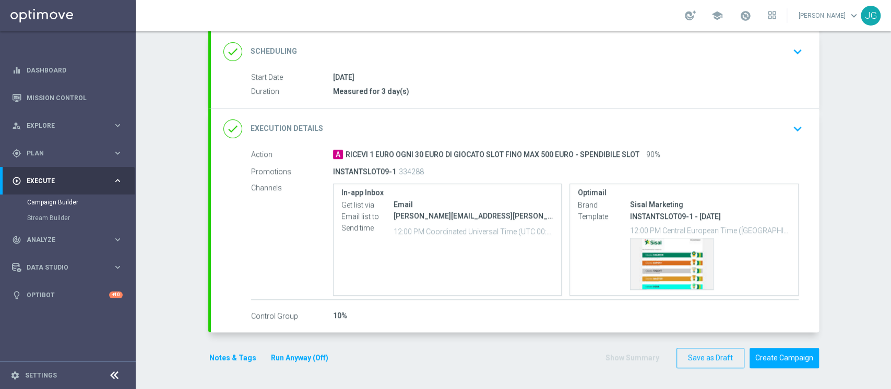
scroll to position [138, 0]
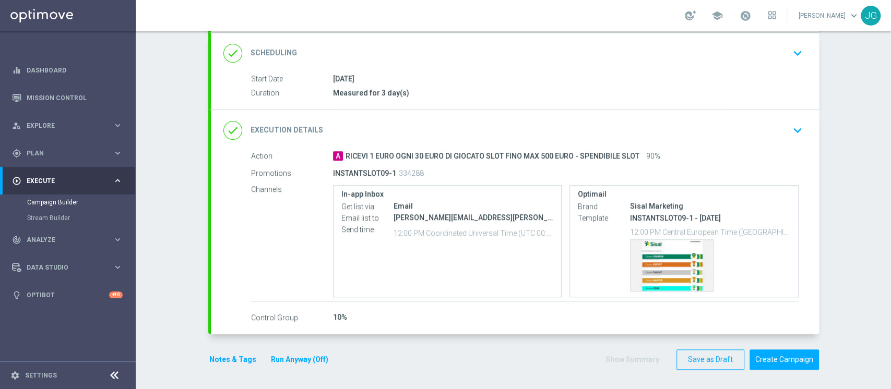
click at [291, 361] on button "Run Anyway (Off)" at bounding box center [299, 359] width 59 height 13
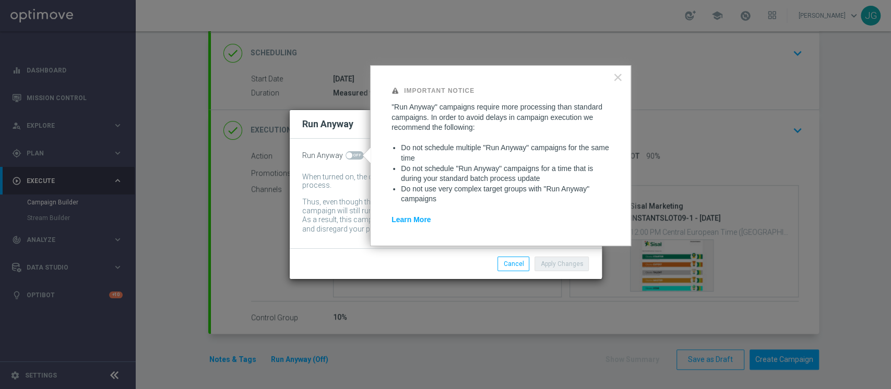
click at [353, 158] on span at bounding box center [354, 155] width 18 height 8
click at [353, 158] on input "checkbox" at bounding box center [354, 155] width 18 height 8
checkbox input "true"
click at [561, 265] on button "Apply Changes" at bounding box center [561, 264] width 54 height 15
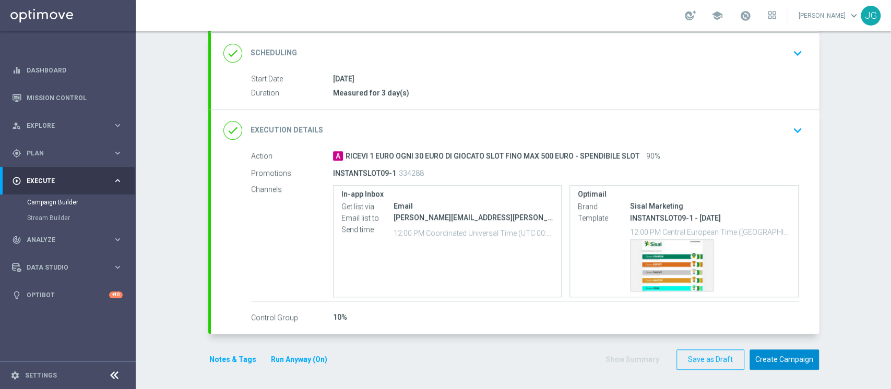
click at [793, 357] on button "Create Campaign" at bounding box center [783, 360] width 69 height 20
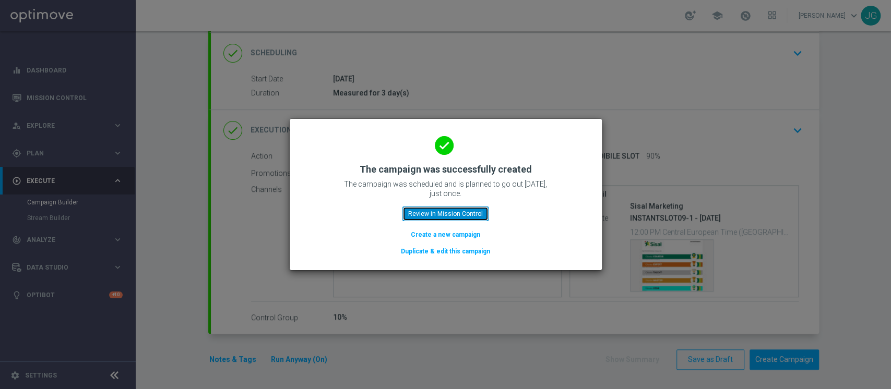
click at [468, 212] on button "Review in Mission Control" at bounding box center [445, 214] width 86 height 15
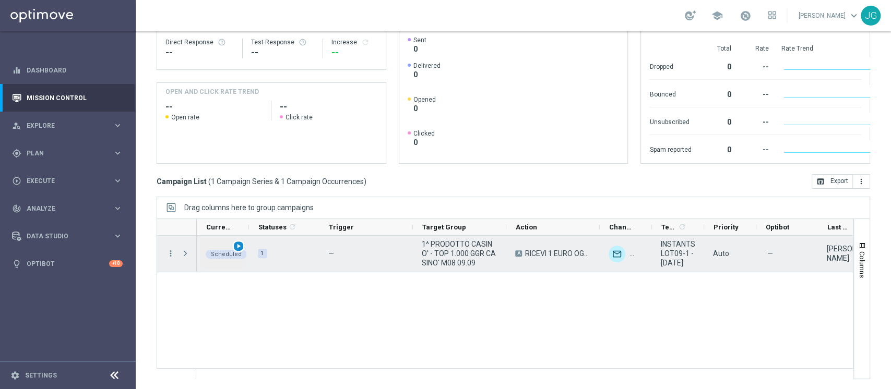
click at [235, 248] on span "play_arrow" at bounding box center [238, 246] width 7 height 7
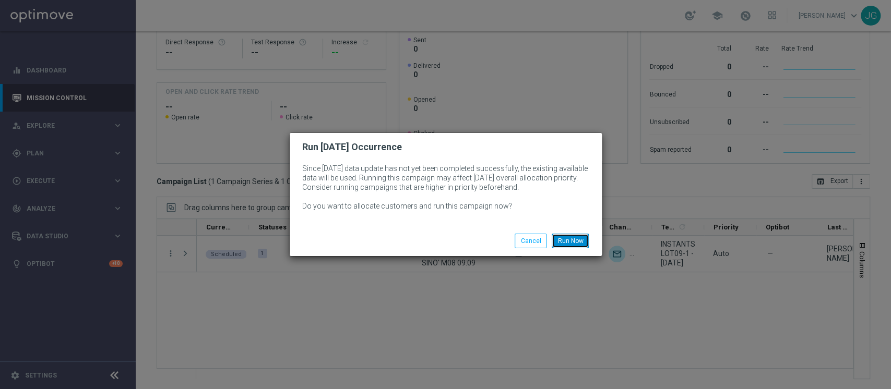
click at [564, 243] on button "Run Now" at bounding box center [569, 241] width 37 height 15
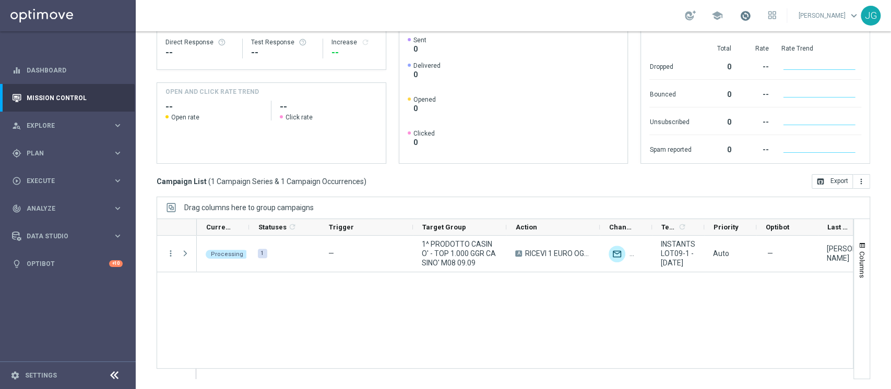
click at [740, 11] on span at bounding box center [744, 15] width 11 height 11
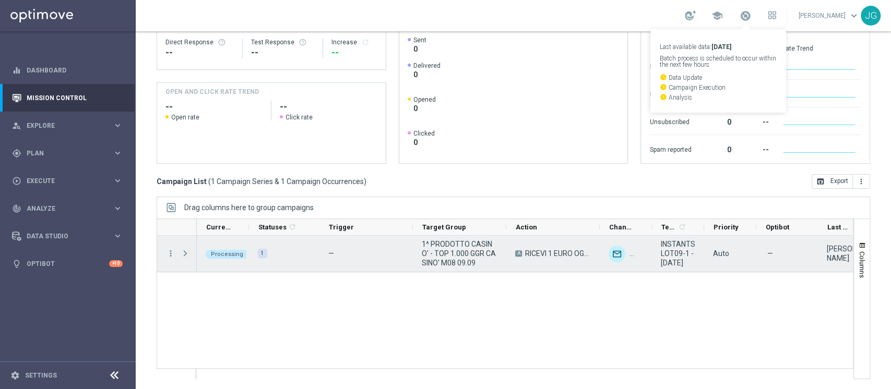
click at [187, 254] on span "Press SPACE to select this row." at bounding box center [185, 253] width 9 height 8
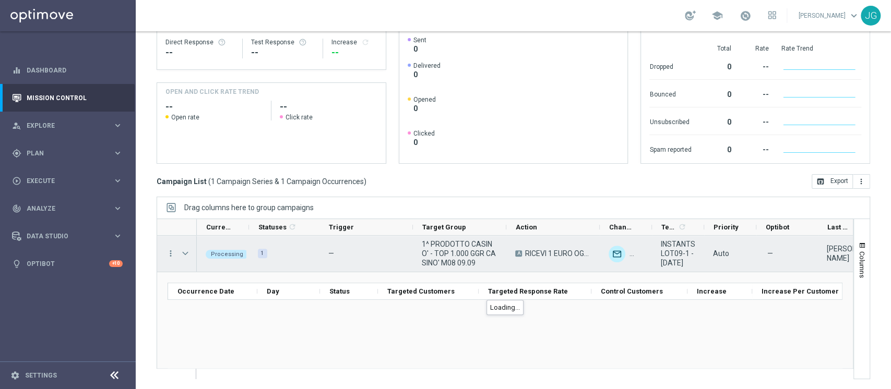
click at [187, 254] on span "Press SPACE to select this row." at bounding box center [185, 253] width 9 height 8
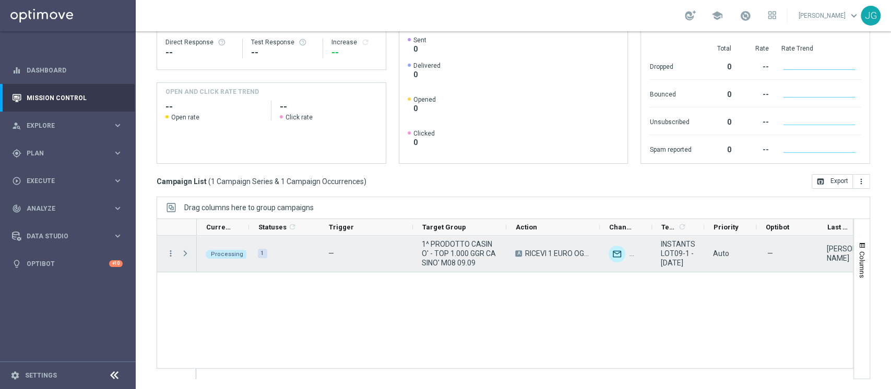
click at [187, 254] on span "Press SPACE to select this row." at bounding box center [185, 253] width 9 height 8
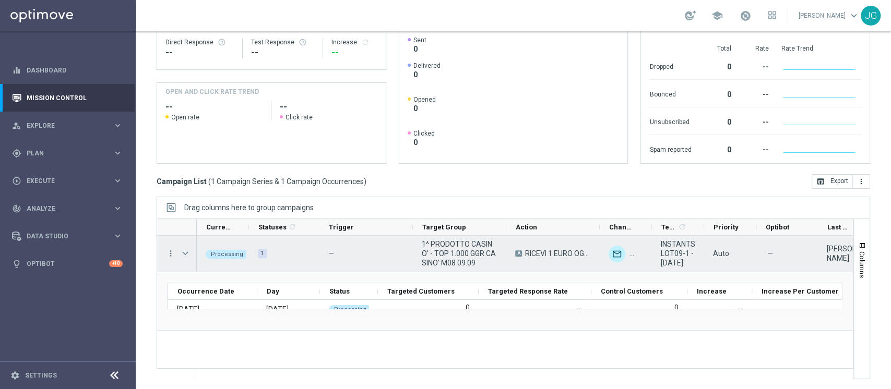
click at [182, 254] on span "Press SPACE to select this row." at bounding box center [185, 253] width 9 height 8
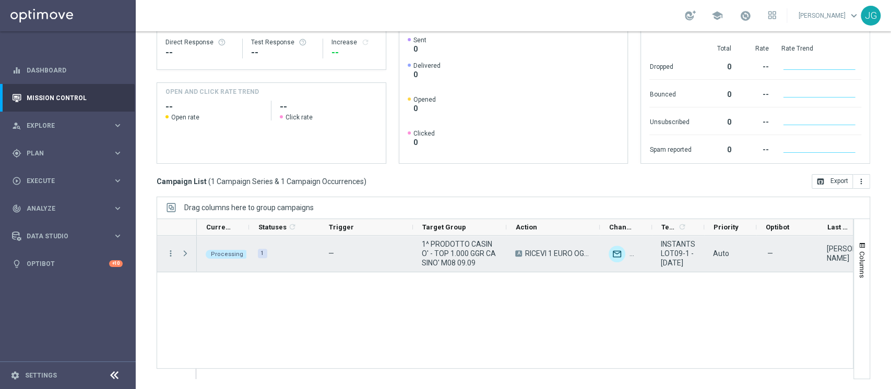
click at [182, 254] on span "Press SPACE to select this row." at bounding box center [185, 253] width 9 height 8
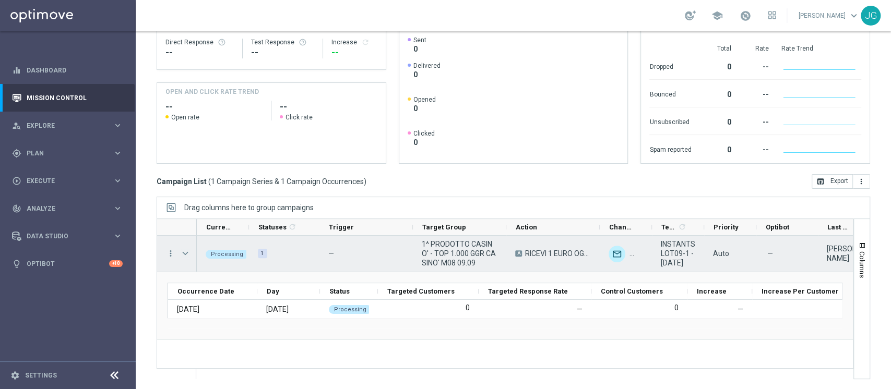
click at [185, 254] on span "Press SPACE to select this row." at bounding box center [185, 253] width 9 height 8
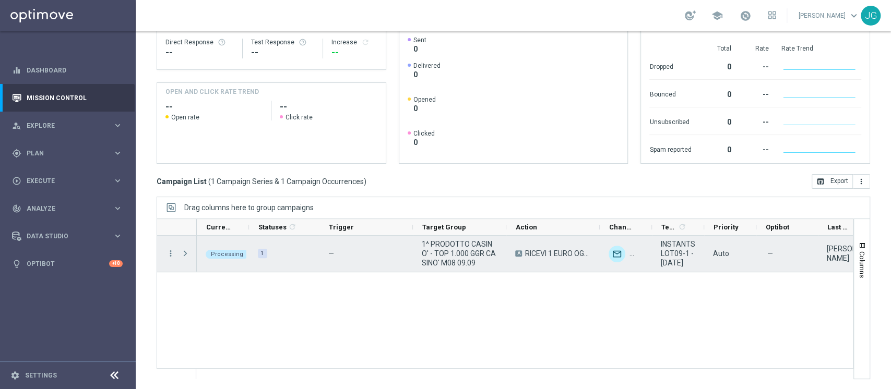
click at [185, 254] on span "Press SPACE to select this row." at bounding box center [185, 253] width 9 height 8
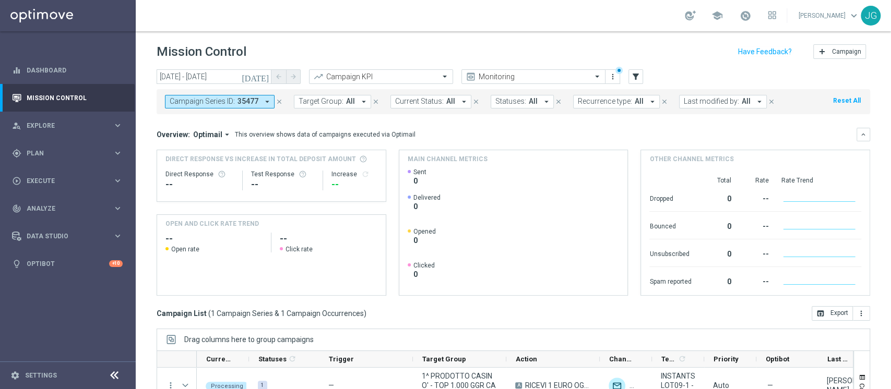
click at [278, 101] on icon "close" at bounding box center [278, 101] width 7 height 7
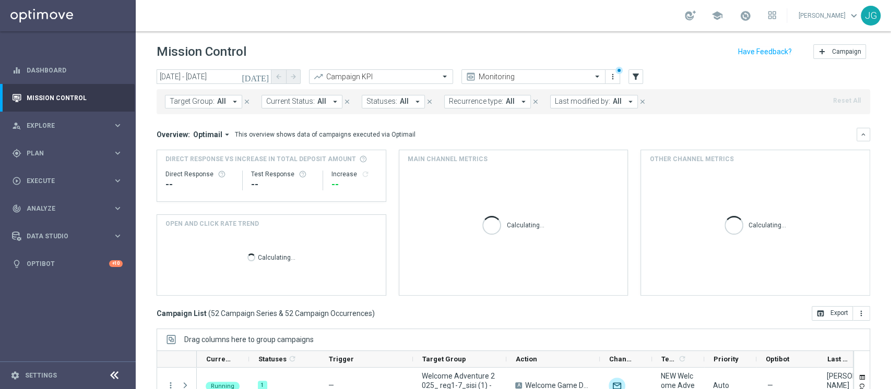
click at [574, 104] on span "Last modified by:" at bounding box center [582, 101] width 55 height 9
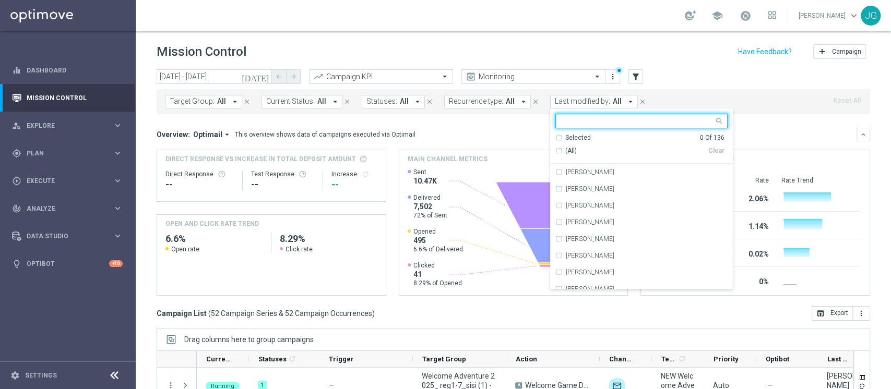
click at [597, 105] on span "Last modified by:" at bounding box center [582, 101] width 55 height 9
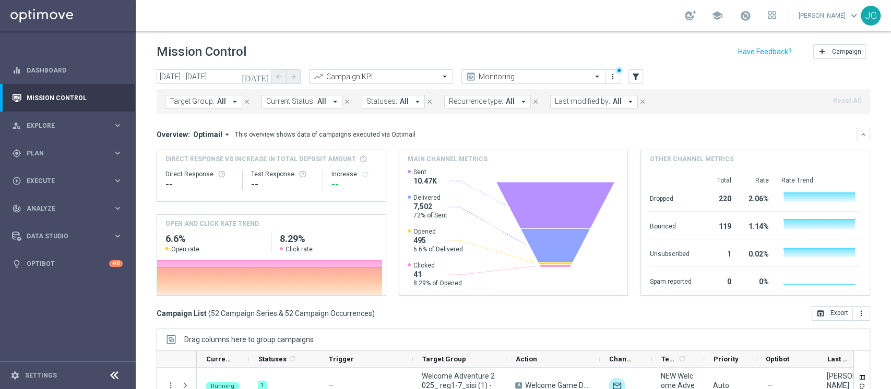
click at [597, 105] on span "Last modified by:" at bounding box center [582, 101] width 55 height 9
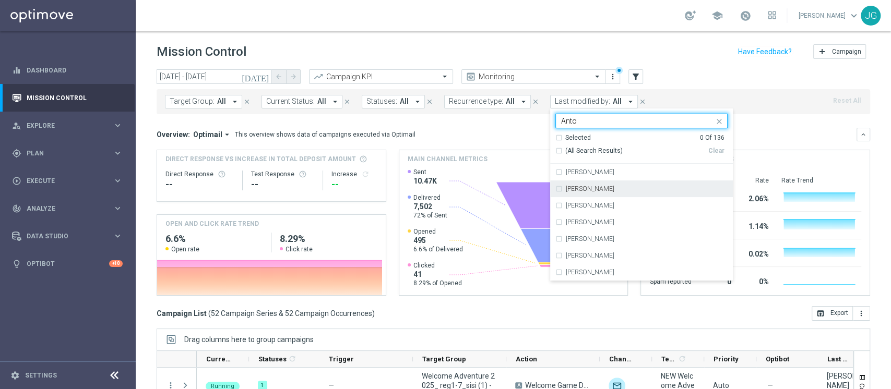
click at [596, 191] on label "[PERSON_NAME]" at bounding box center [590, 189] width 49 height 6
type input "Anto"
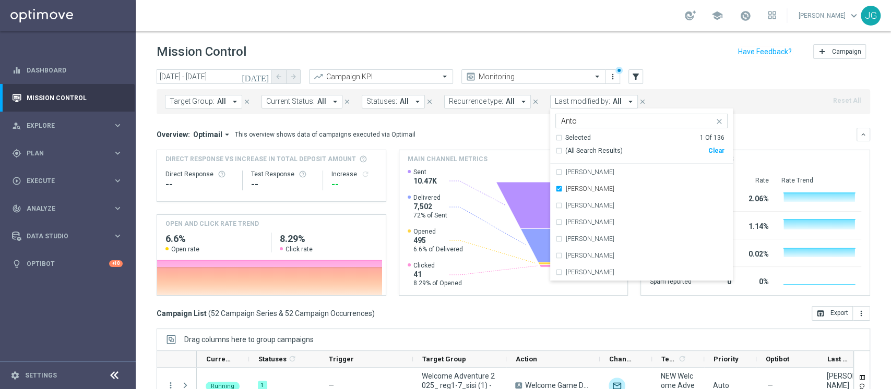
click at [440, 139] on div "Overview: Optimail arrow_drop_down This overview shows data of campaigns execut…" at bounding box center [507, 134] width 700 height 9
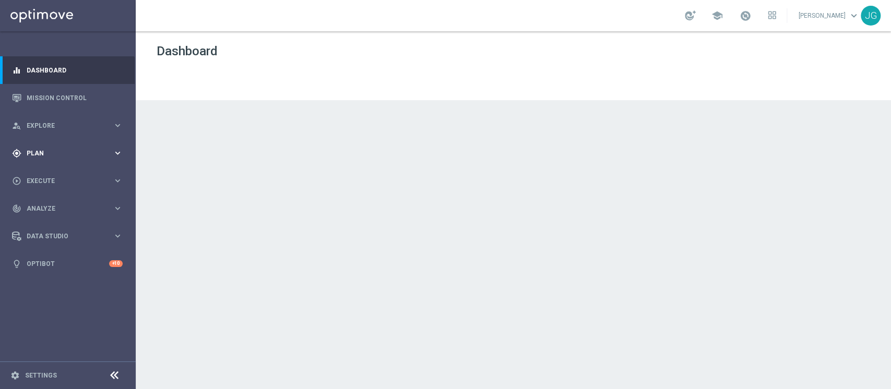
click at [64, 161] on div "gps_fixed Plan keyboard_arrow_right" at bounding box center [67, 153] width 135 height 28
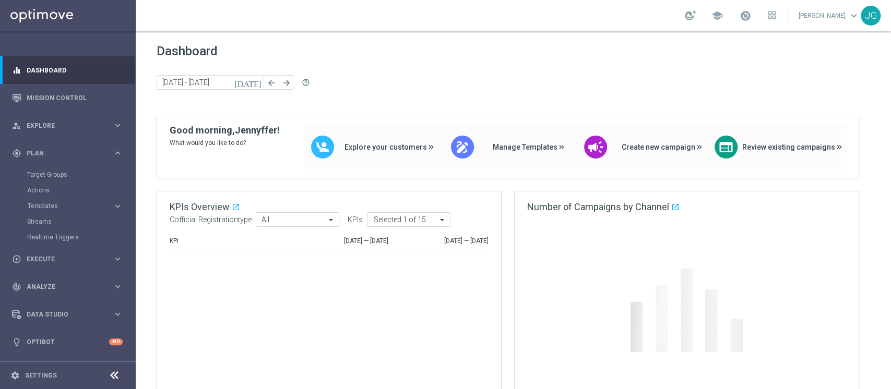
click at [68, 200] on accordion "Templates keyboard_arrow_right Optimail OptiMobile In-App OptiMobile Push Optip…" at bounding box center [80, 206] width 107 height 16
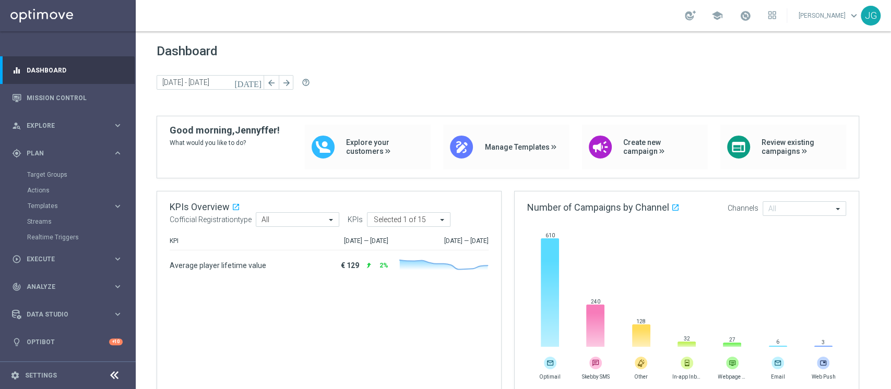
click at [57, 211] on accordion "Templates keyboard_arrow_right Optimail OptiMobile In-App OptiMobile Push Optip…" at bounding box center [80, 206] width 107 height 16
click at [97, 209] on span "Templates" at bounding box center [65, 206] width 75 height 6
click at [44, 219] on link "Optimail" at bounding box center [70, 222] width 76 height 8
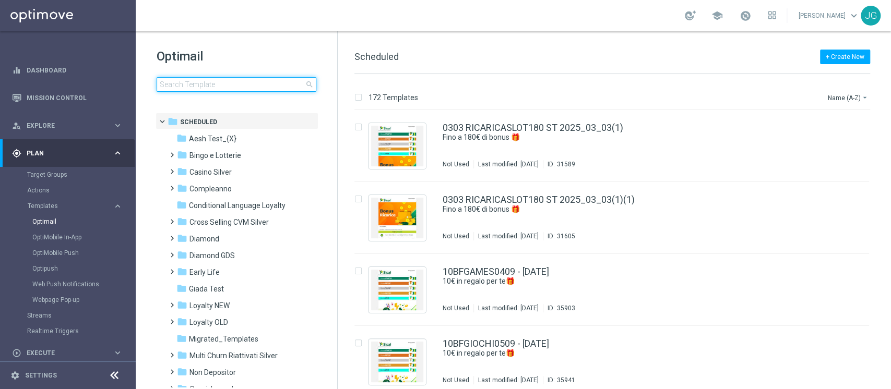
click at [208, 86] on input at bounding box center [237, 84] width 160 height 15
type input "INSTANTSLOT09-1 - [DATE]"
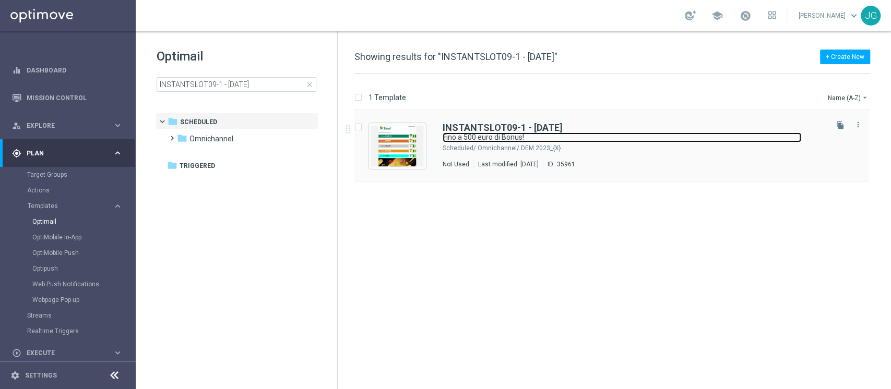
click at [485, 140] on link "Fino a 500 euro di Bonus!" at bounding box center [621, 138] width 358 height 10
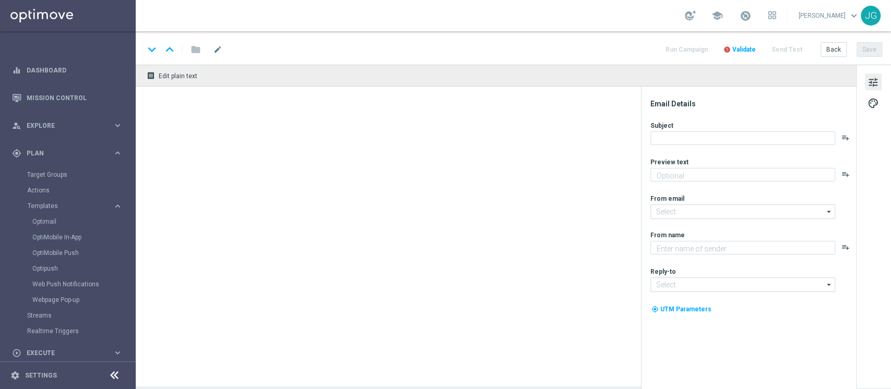
type textarea "Scopri cosa ti abbiamo riservato"
type input "newsletter@comunicazioni.sisal.it"
type textarea "Sisal"
type input "info@sisal.it"
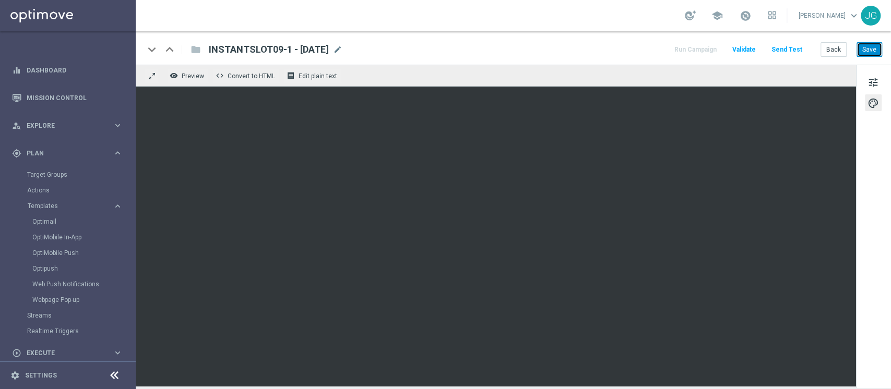
click at [871, 48] on button "Save" at bounding box center [869, 49] width 26 height 15
click at [881, 83] on button "tune" at bounding box center [872, 82] width 17 height 17
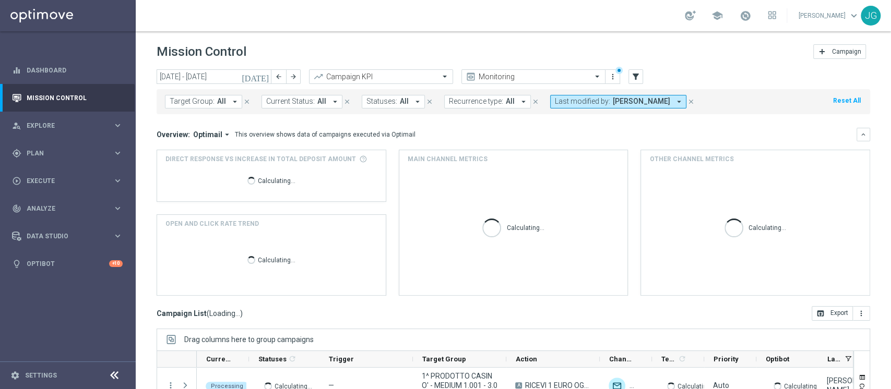
scroll to position [132, 0]
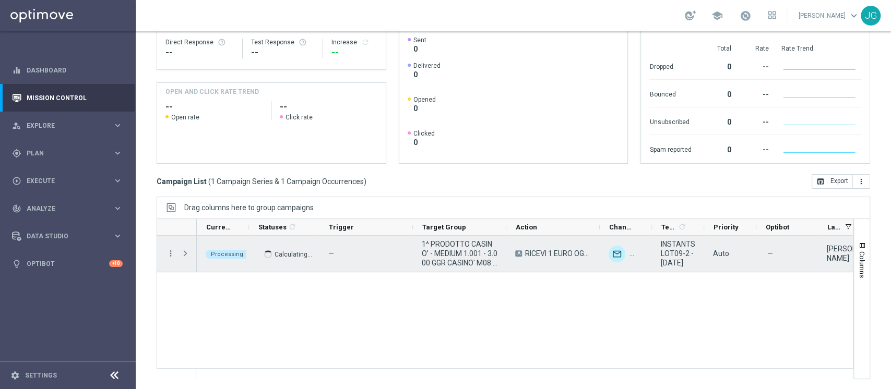
click at [184, 254] on span "Press SPACE to select this row." at bounding box center [185, 253] width 9 height 8
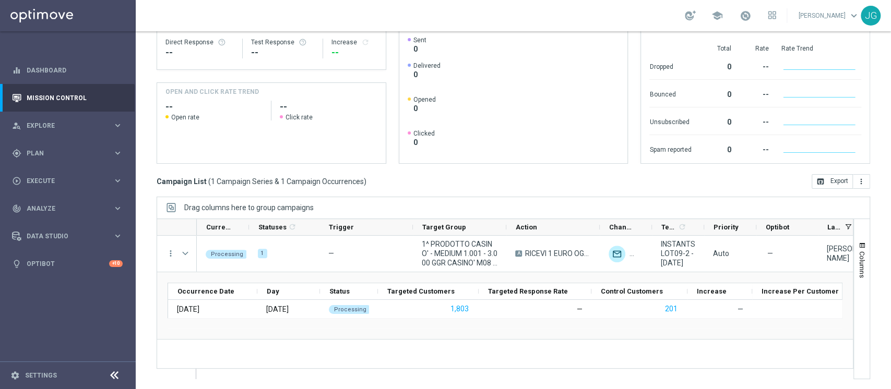
scroll to position [0, 0]
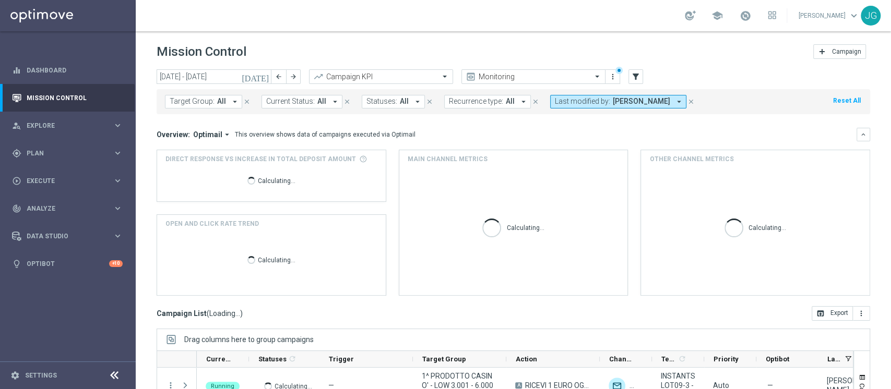
click at [265, 77] on icon "[DATE]" at bounding box center [256, 76] width 28 height 9
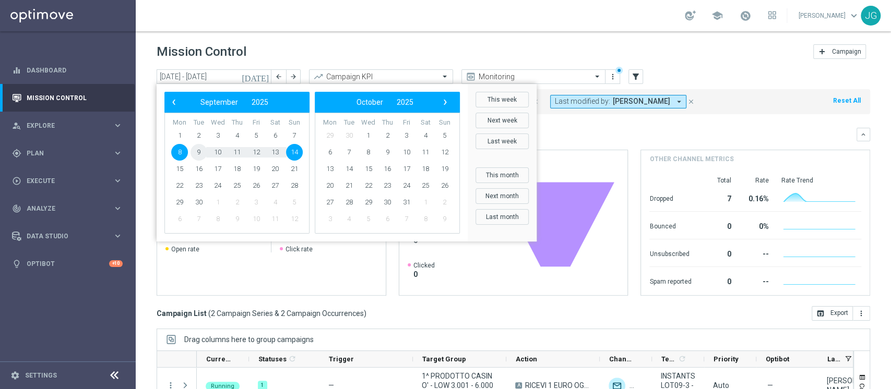
click at [196, 151] on span "9" at bounding box center [198, 152] width 17 height 17
type input "09 Sep 2025 - 09 Sep 2025"
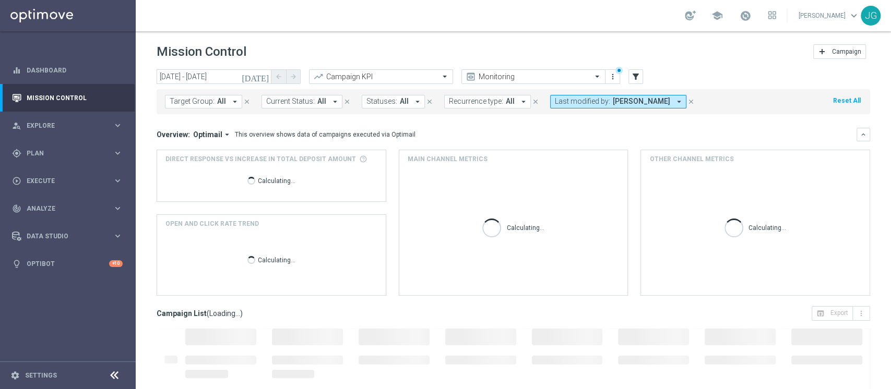
scroll to position [132, 0]
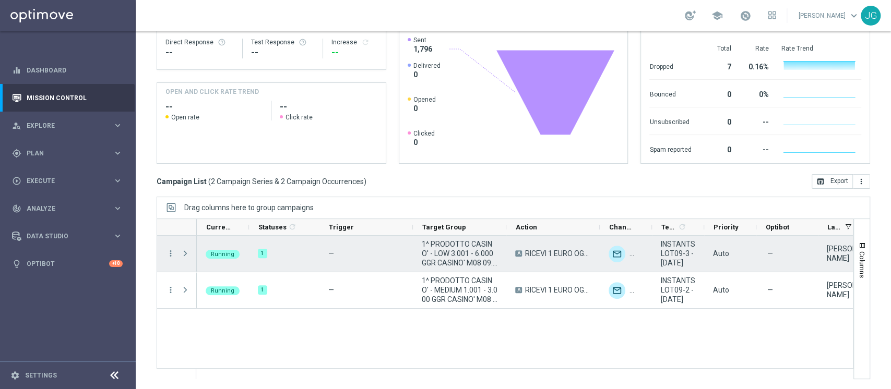
click at [175, 254] on div "more_vert" at bounding box center [166, 254] width 19 height 36
click at [191, 254] on span "Press SPACE to select this row." at bounding box center [186, 253] width 11 height 21
click at [186, 252] on span "Press SPACE to select this row." at bounding box center [185, 253] width 9 height 8
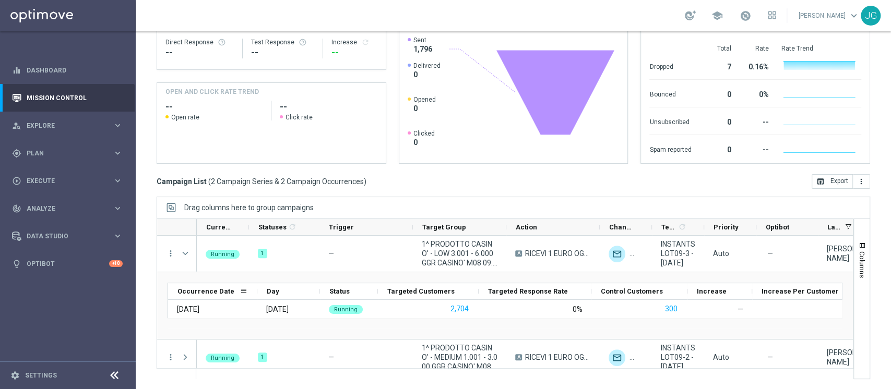
scroll to position [7, 0]
